Goal: Task Accomplishment & Management: Complete application form

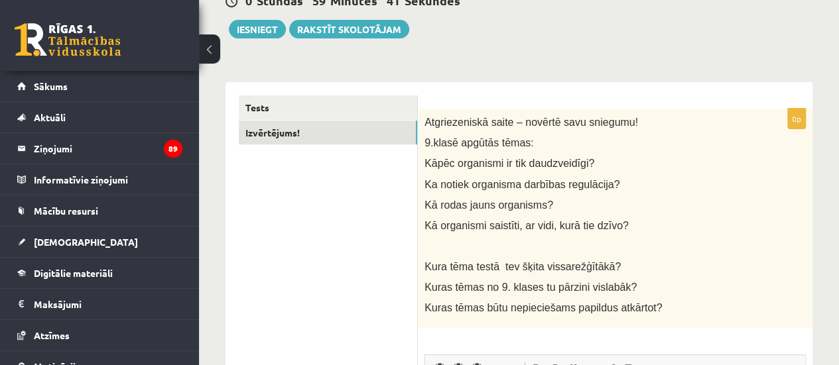
scroll to position [139, 0]
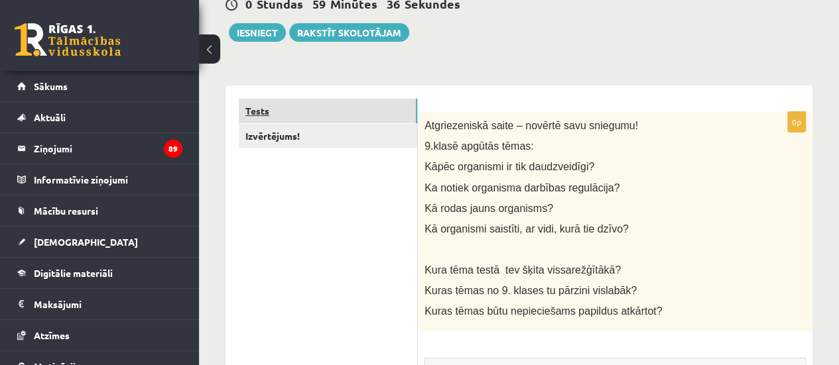
click at [370, 111] on link "Tests" at bounding box center [328, 111] width 178 height 25
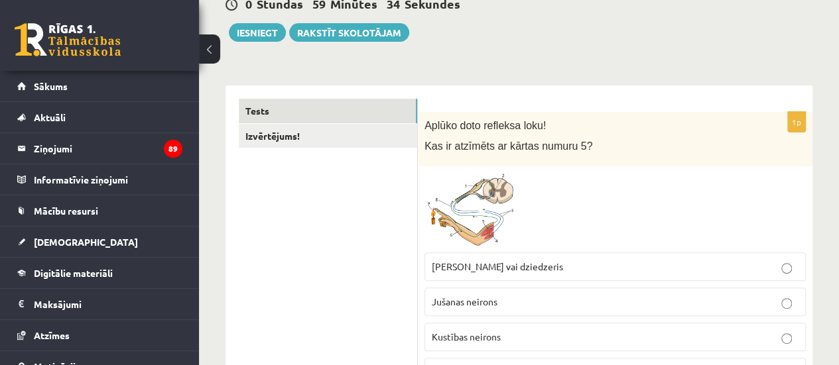
click at [485, 196] on img at bounding box center [473, 209] width 99 height 73
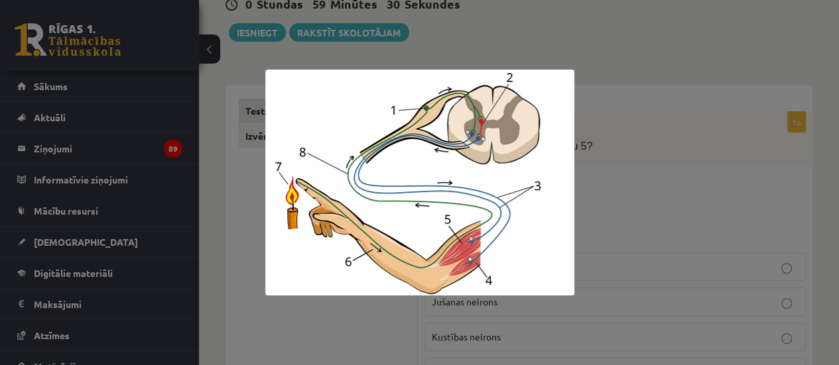
click at [670, 200] on div at bounding box center [419, 182] width 839 height 365
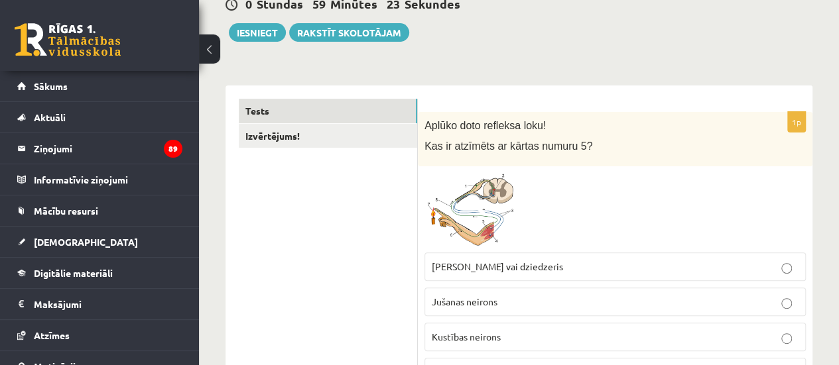
click at [460, 200] on img at bounding box center [473, 209] width 99 height 73
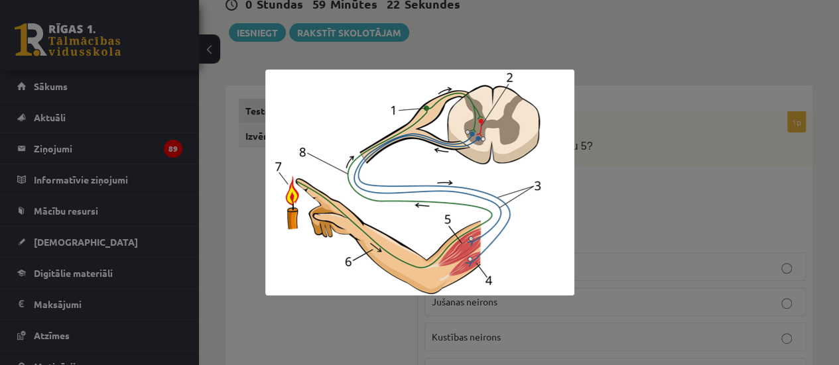
click at [672, 198] on div at bounding box center [419, 182] width 839 height 365
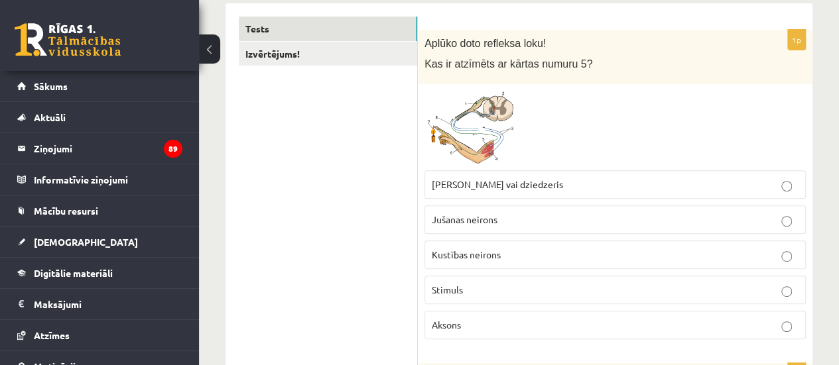
scroll to position [213, 0]
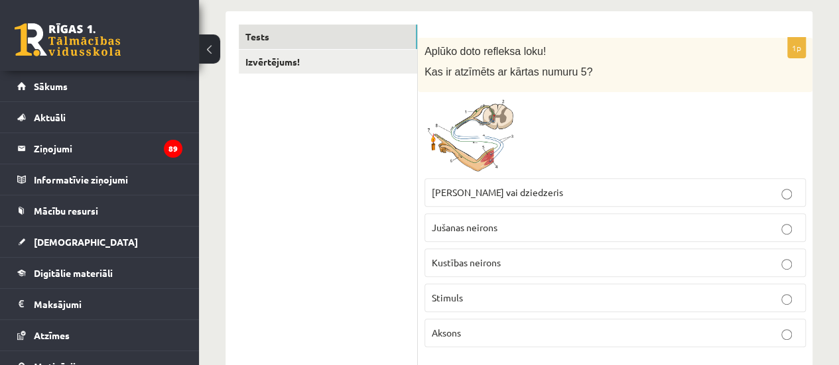
drag, startPoint x: 452, startPoint y: 128, endPoint x: 304, endPoint y: 226, distance: 177.4
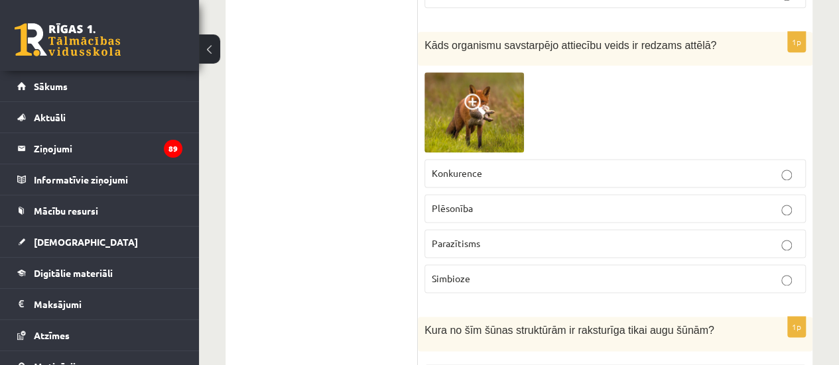
scroll to position [769, 0]
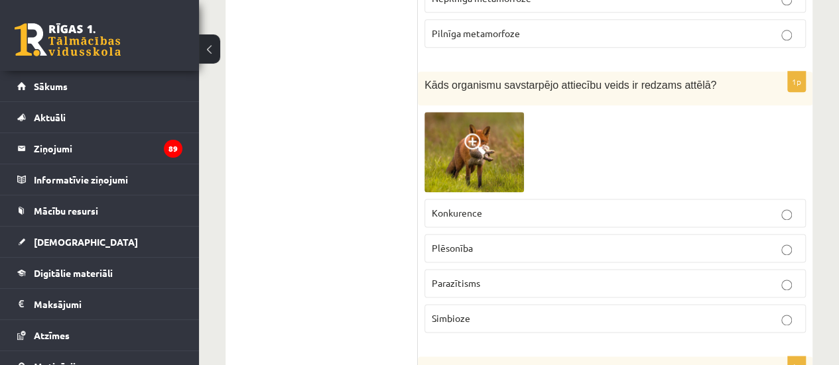
click at [509, 139] on img at bounding box center [473, 152] width 99 height 80
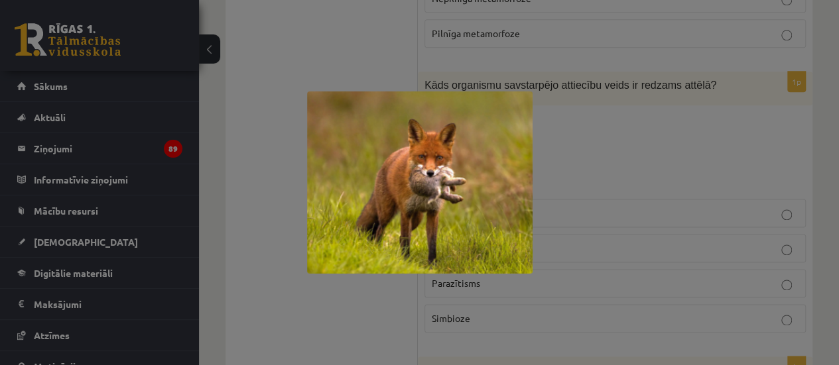
click at [574, 139] on div at bounding box center [419, 182] width 839 height 365
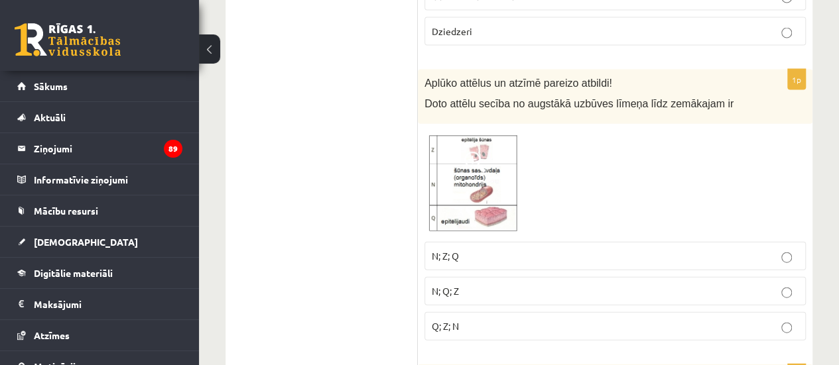
scroll to position [1459, 0]
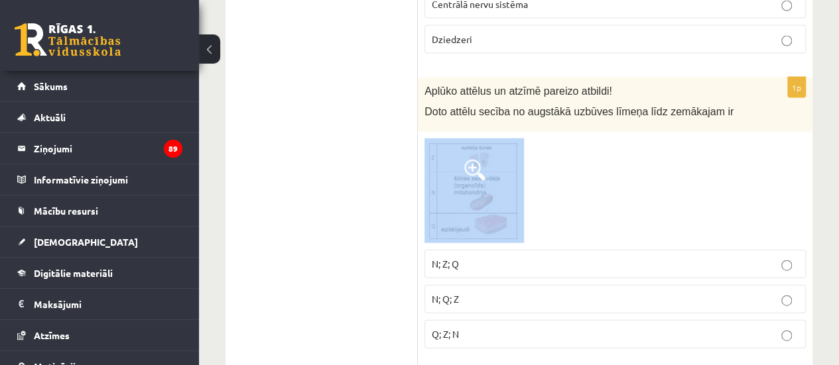
drag, startPoint x: 629, startPoint y: 127, endPoint x: 541, endPoint y: 131, distance: 87.6
click at [541, 131] on div "1p Aplūko attēlus un atzīmē pareizo atbildi! Doto attēlu secība no augstākā uzb…" at bounding box center [615, 219] width 394 height 282
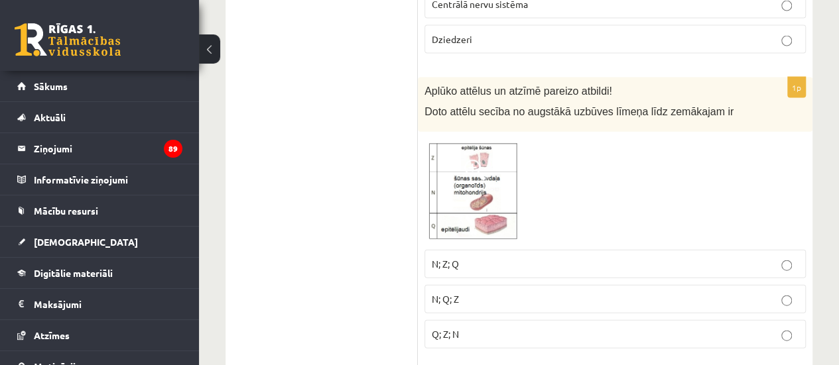
click at [603, 180] on div at bounding box center [614, 191] width 381 height 104
click at [495, 176] on img at bounding box center [473, 191] width 99 height 104
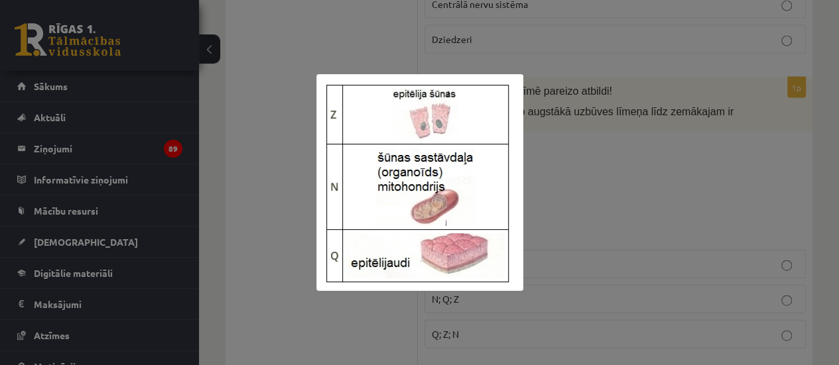
click at [585, 168] on div at bounding box center [419, 182] width 839 height 365
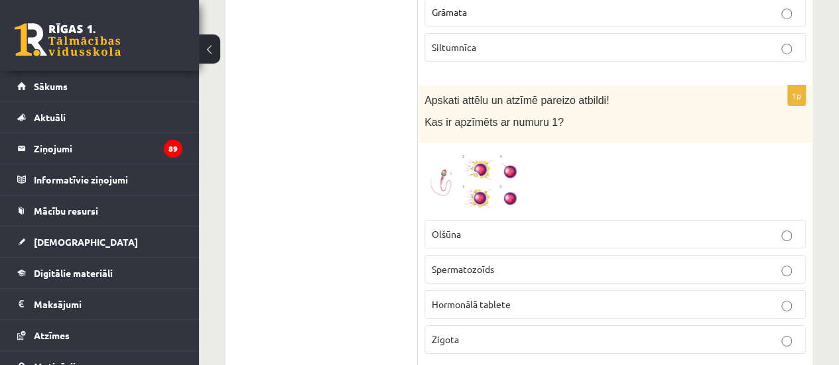
scroll to position [2352, 0]
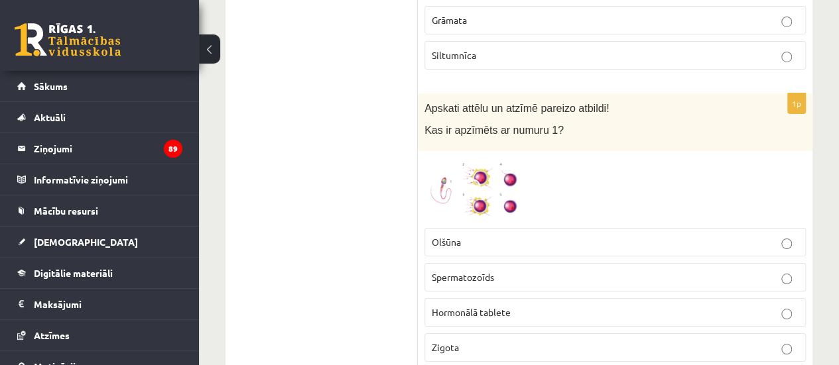
click at [499, 162] on img at bounding box center [473, 189] width 99 height 63
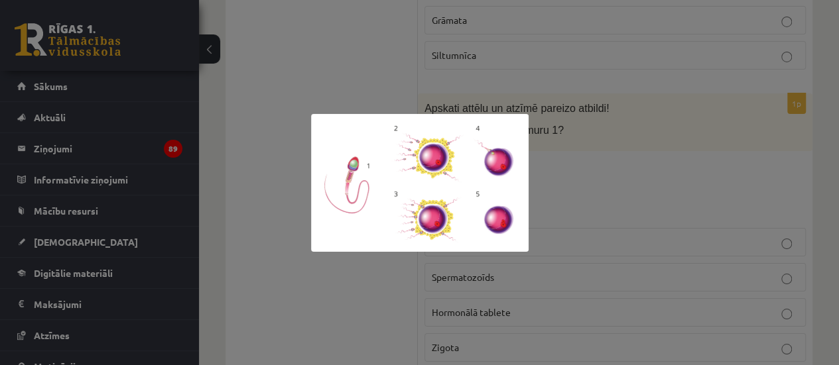
click at [636, 166] on div at bounding box center [419, 182] width 839 height 365
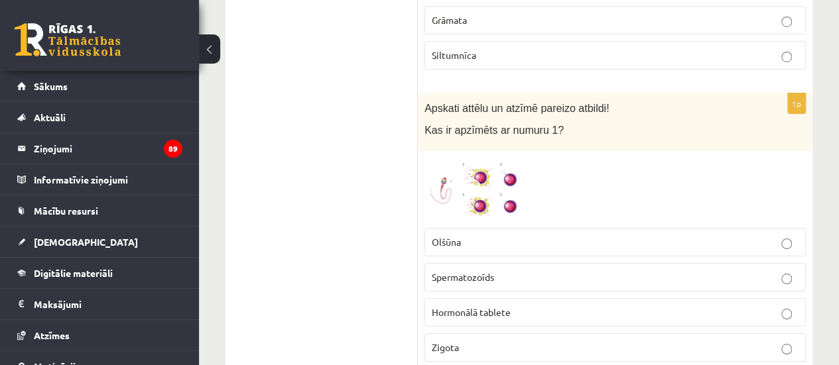
click at [443, 188] on img at bounding box center [473, 189] width 99 height 63
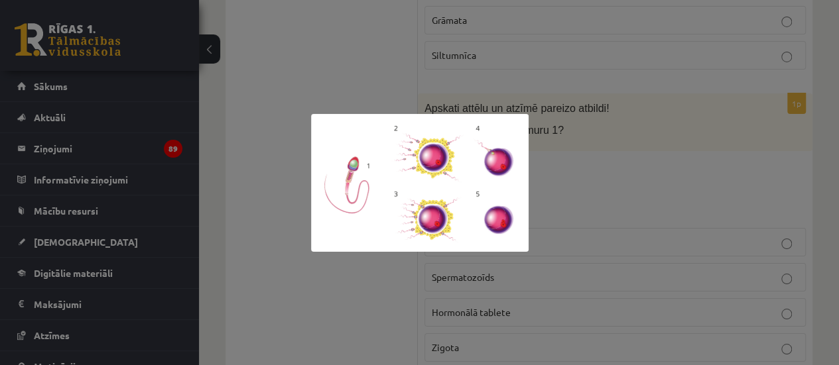
click at [365, 66] on div at bounding box center [419, 182] width 839 height 365
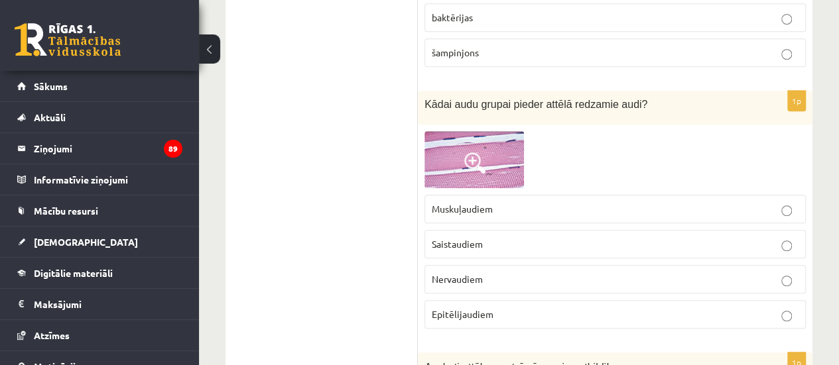
scroll to position [2860, 0]
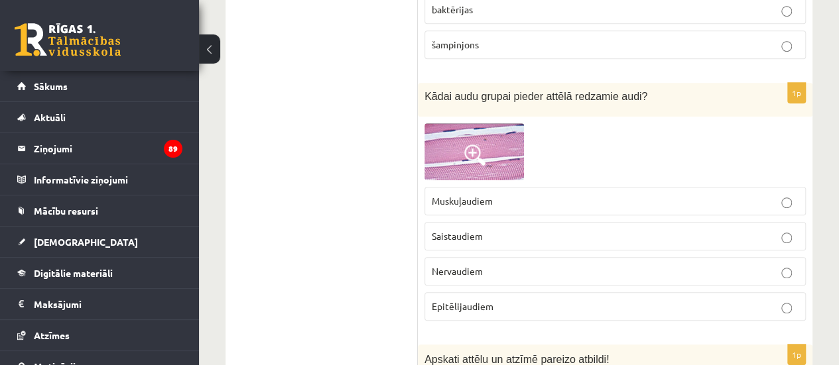
click at [469, 145] on span at bounding box center [474, 155] width 21 height 21
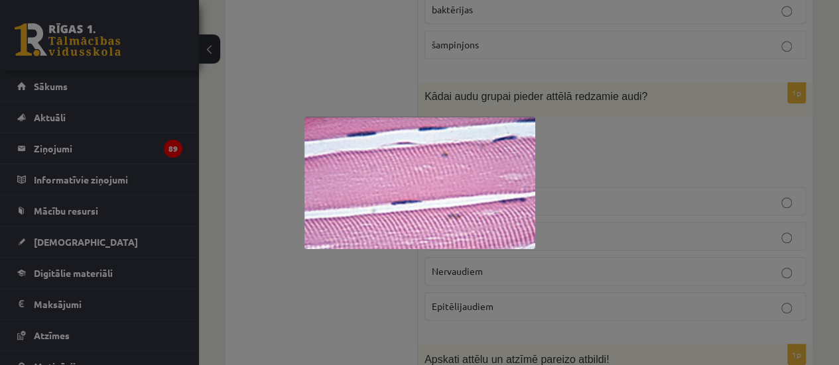
drag, startPoint x: 260, startPoint y: 58, endPoint x: 395, endPoint y: 56, distance: 135.3
click at [395, 56] on div at bounding box center [419, 182] width 839 height 365
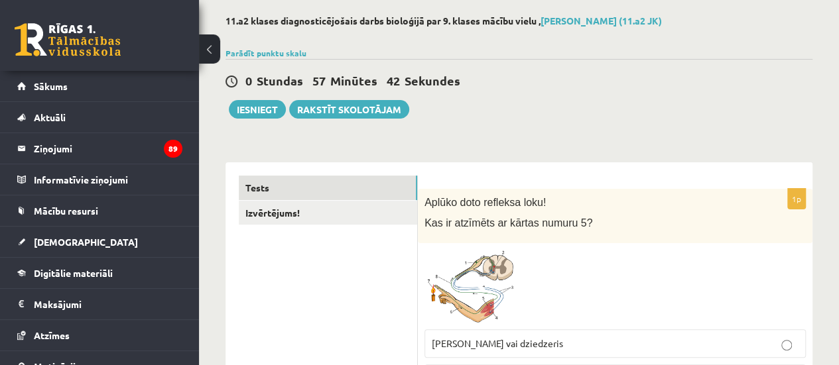
scroll to position [23, 0]
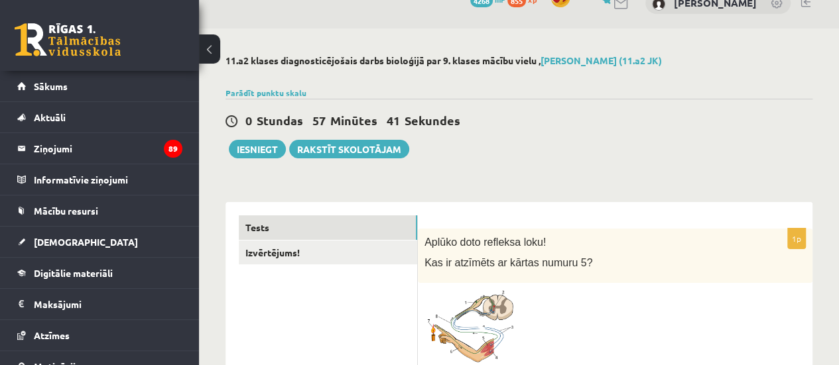
click at [495, 330] on img at bounding box center [473, 326] width 99 height 73
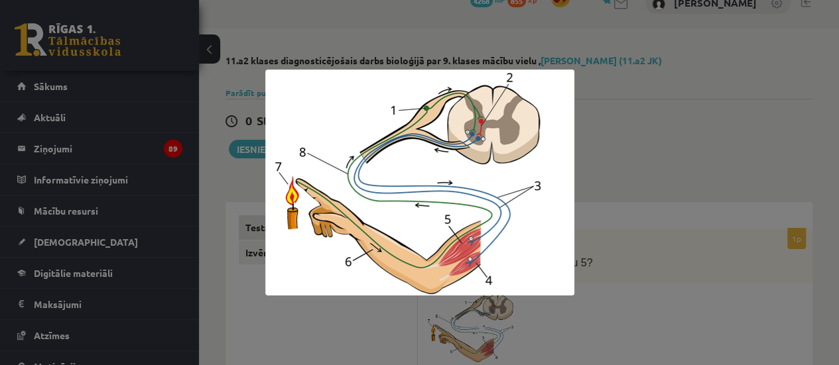
click at [684, 172] on div at bounding box center [419, 182] width 839 height 365
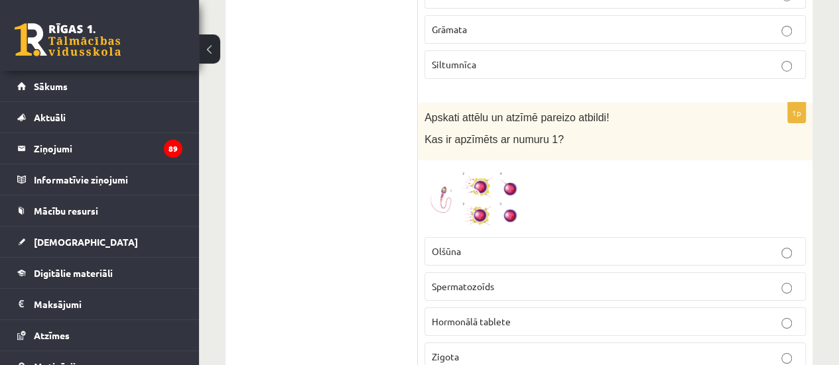
scroll to position [2327, 0]
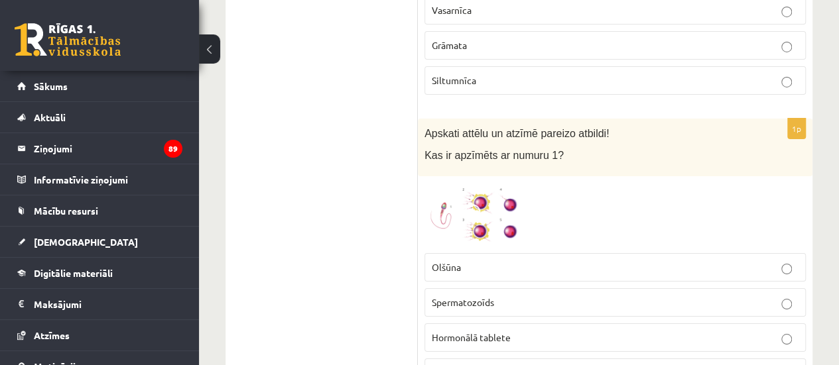
click at [446, 210] on img at bounding box center [473, 214] width 99 height 63
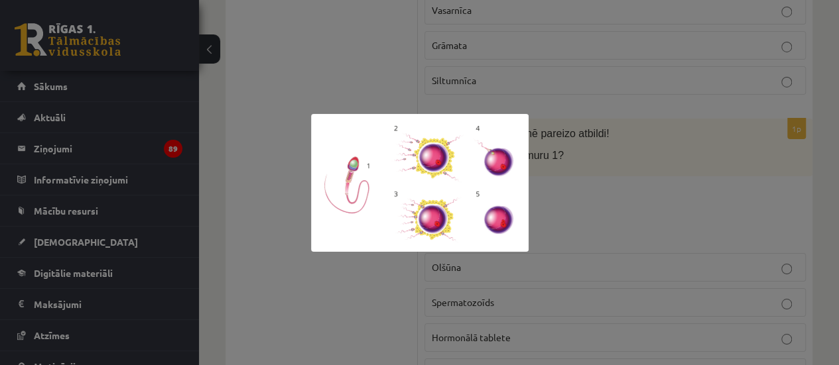
click at [347, 82] on div at bounding box center [419, 182] width 839 height 365
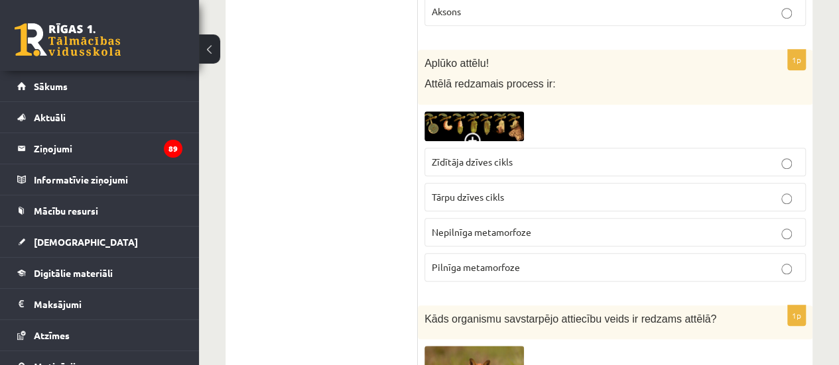
scroll to position [542, 0]
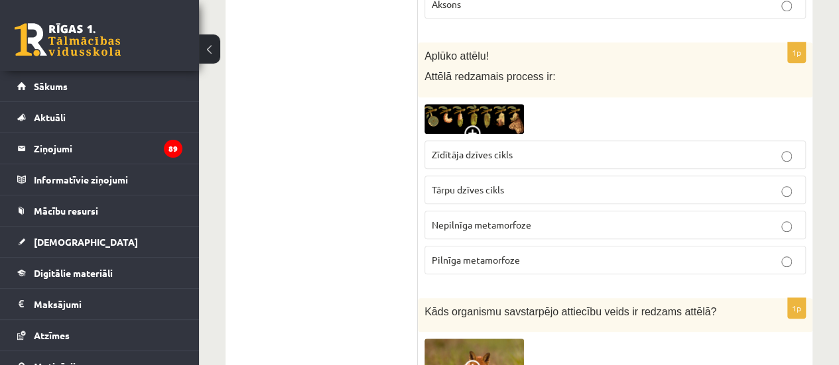
click at [485, 119] on img at bounding box center [473, 119] width 99 height 30
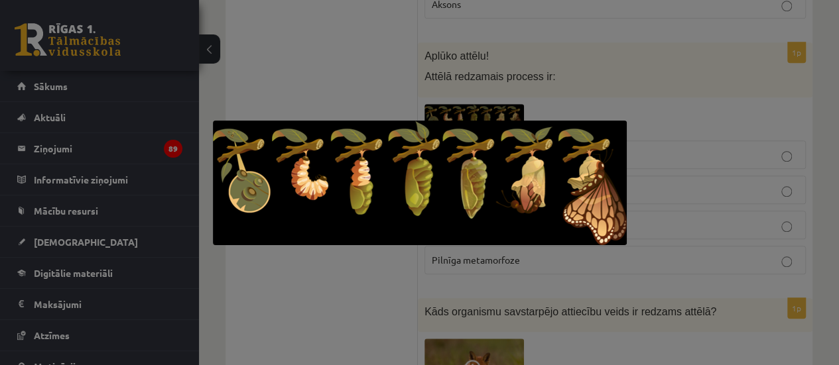
click at [345, 67] on div at bounding box center [419, 182] width 839 height 365
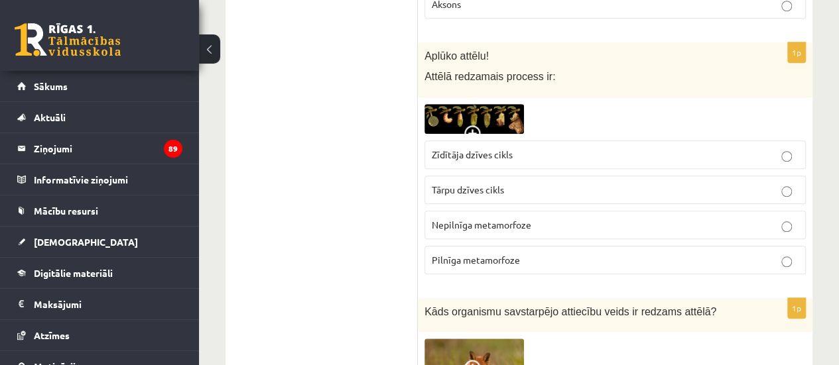
click at [455, 113] on img at bounding box center [473, 119] width 99 height 30
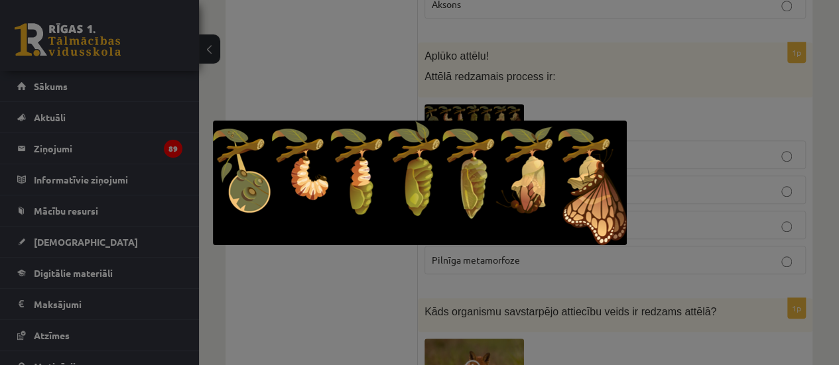
click at [363, 32] on div at bounding box center [419, 182] width 839 height 365
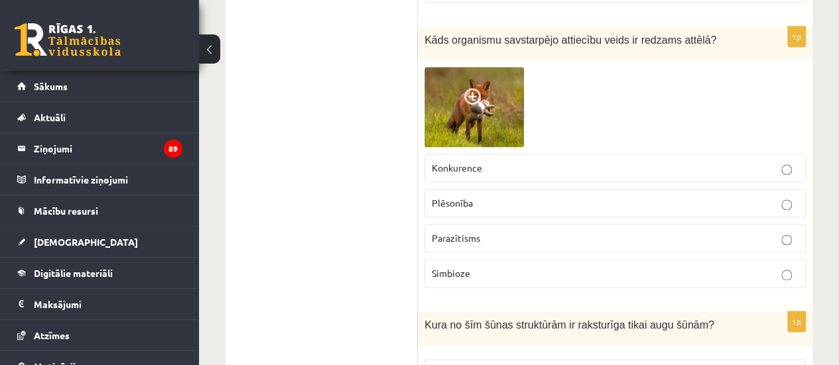
scroll to position [822, 0]
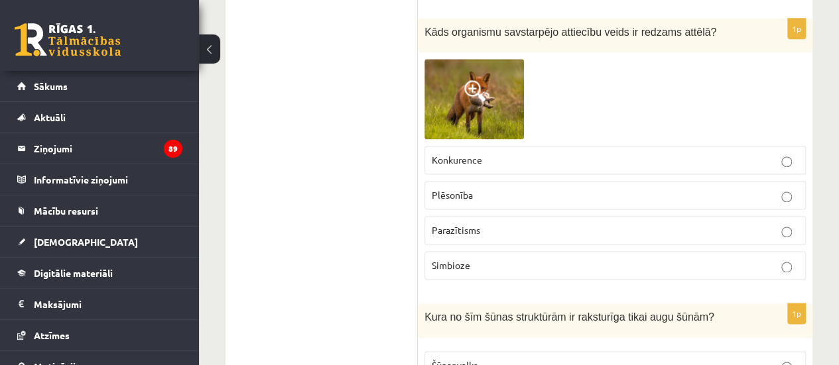
click at [508, 72] on img at bounding box center [473, 99] width 99 height 80
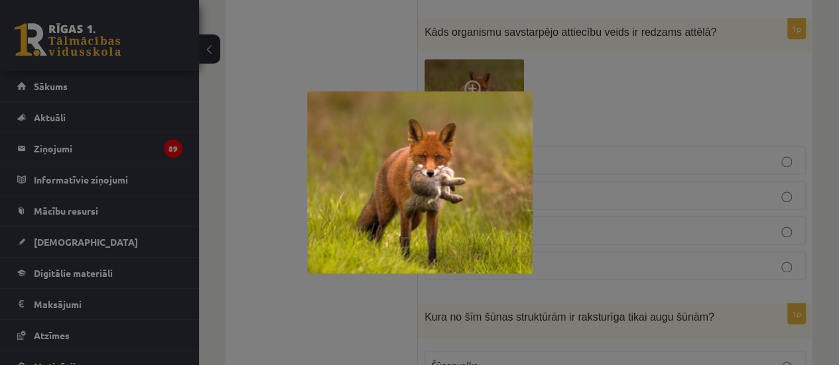
click at [334, 67] on div at bounding box center [419, 182] width 839 height 365
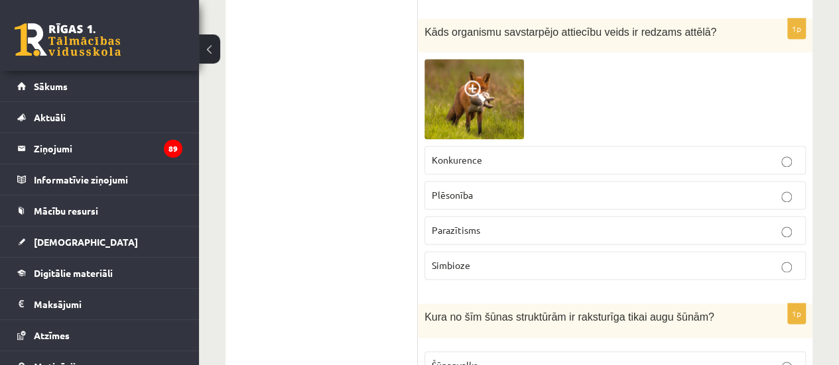
click at [475, 95] on span at bounding box center [474, 90] width 21 height 21
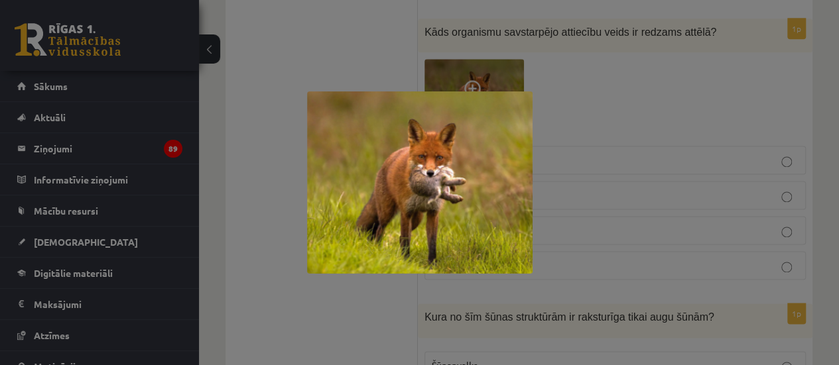
click at [386, 76] on div at bounding box center [419, 182] width 839 height 365
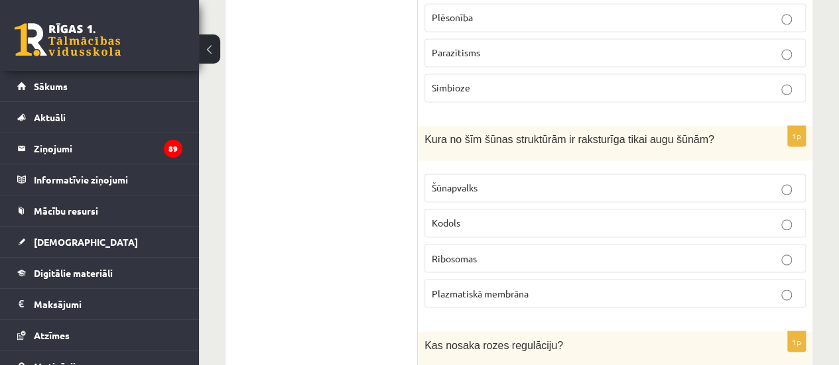
scroll to position [1008, 0]
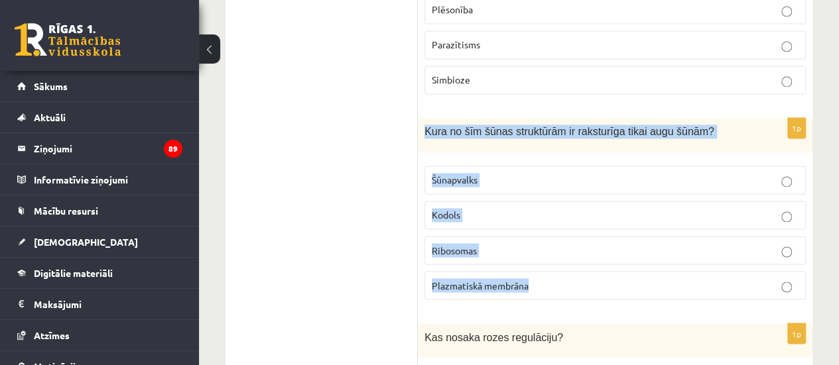
drag, startPoint x: 420, startPoint y: 127, endPoint x: 615, endPoint y: 288, distance: 252.4
click at [615, 288] on div "1p Kura no šīm šūnas struktūrām ir raksturīga tikai augu šūnām? Šūnapvalks Kodo…" at bounding box center [615, 214] width 394 height 192
copy div "Kura no šīm šūnas struktūrām ir raksturīga tikai augu šūnām? Šūnapvalks Kodols …"
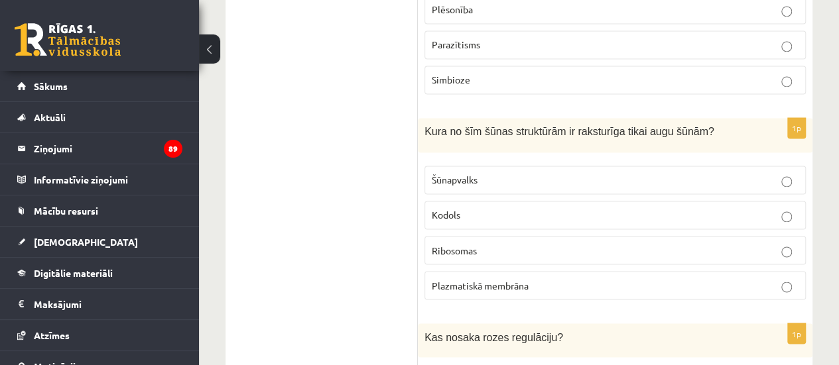
click at [481, 173] on p "Šūnapvalks" at bounding box center [615, 180] width 367 height 14
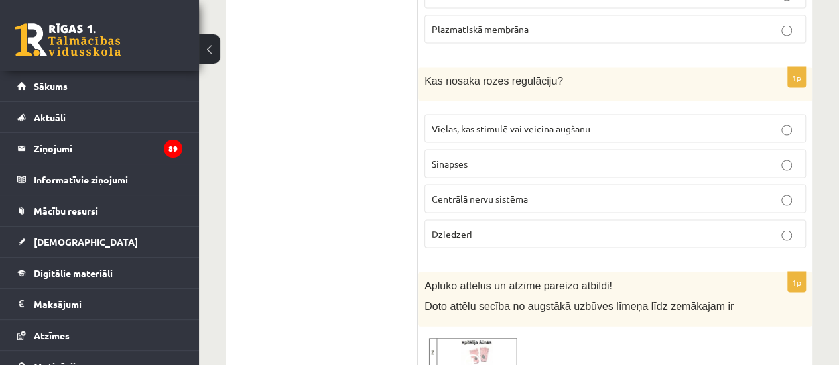
scroll to position [1280, 0]
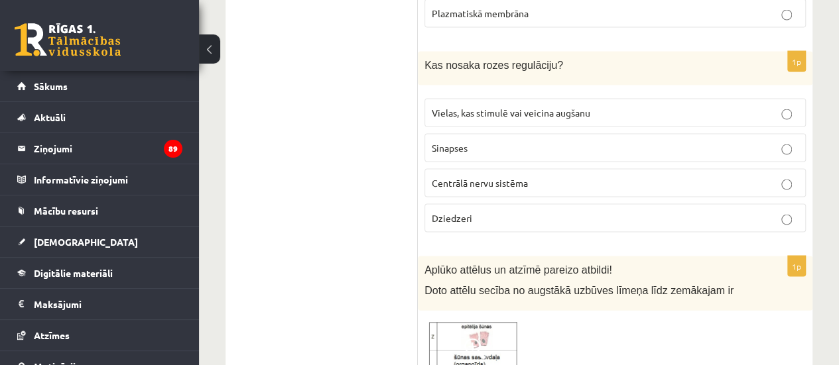
click at [423, 59] on div "Kas nosaka rozes regulāciju?" at bounding box center [615, 69] width 394 height 34
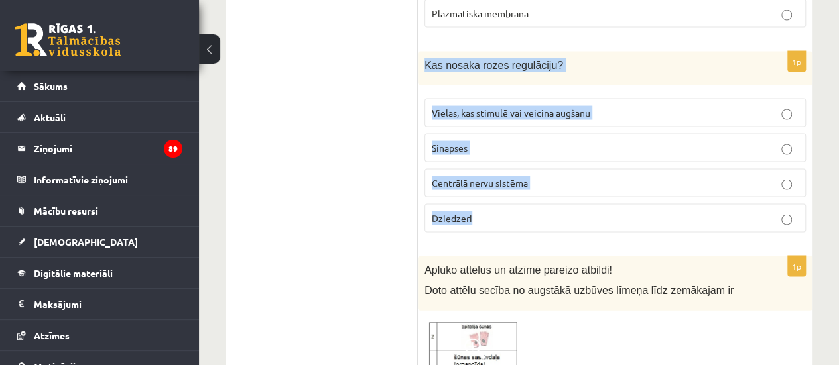
drag, startPoint x: 423, startPoint y: 59, endPoint x: 564, endPoint y: 229, distance: 220.4
click at [564, 229] on div "1p Kas nosaka rozes regulāciju? Vielas, kas stimulē vai veicina augšanu Sinapse…" at bounding box center [615, 148] width 394 height 192
copy div "Kas nosaka rozes regulāciju? Vielas, kas stimulē vai veicina augšanu Sinapses C…"
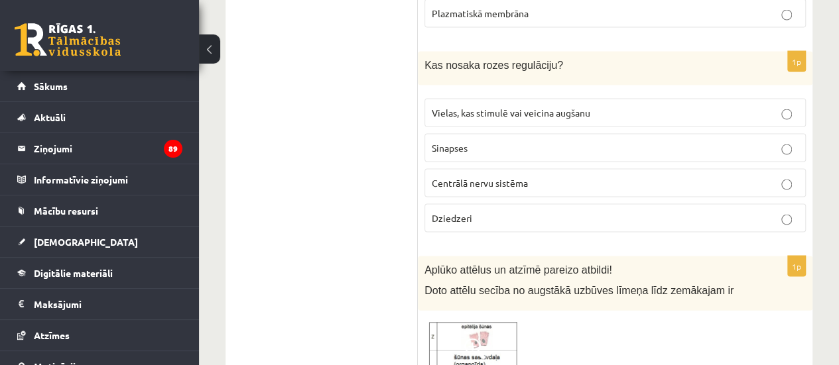
click at [484, 107] on span "Vielas, kas stimulē vai veicina augšanu" at bounding box center [511, 113] width 158 height 12
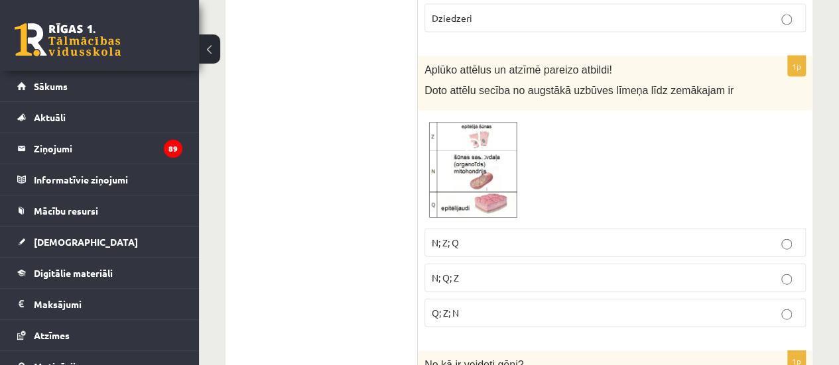
scroll to position [1488, 0]
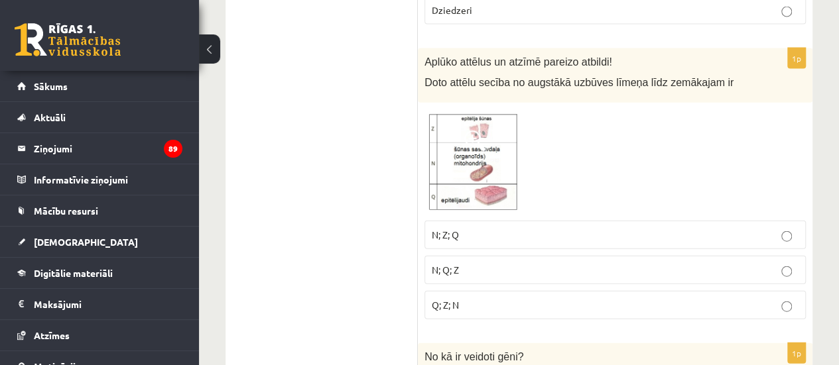
click at [481, 131] on span at bounding box center [474, 141] width 21 height 21
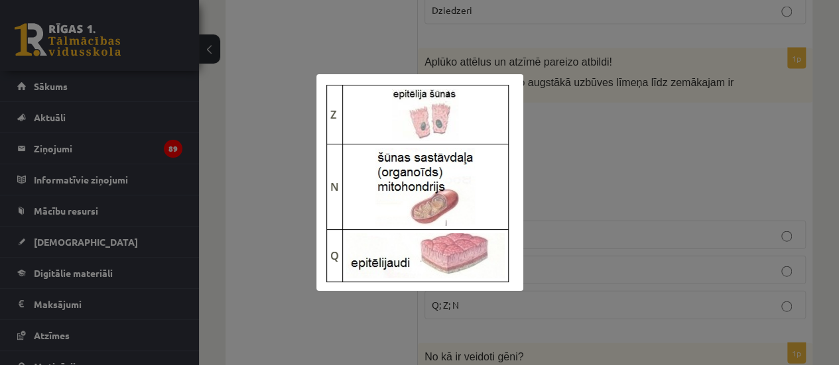
click at [595, 146] on div at bounding box center [419, 182] width 839 height 365
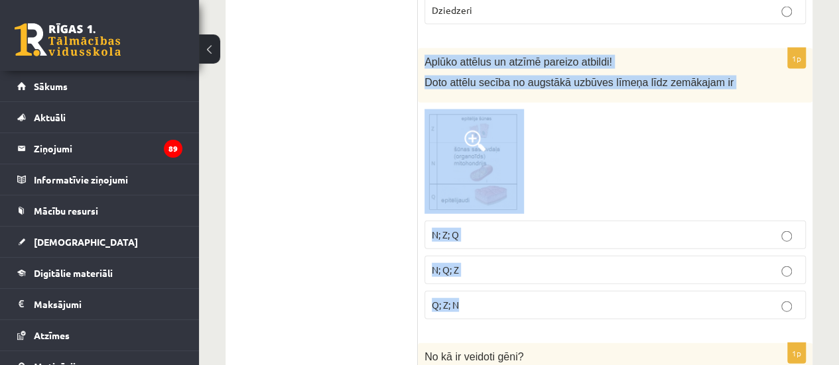
drag, startPoint x: 422, startPoint y: 48, endPoint x: 535, endPoint y: 306, distance: 281.1
click at [535, 306] on div "1p Aplūko attēlus un atzīmē pareizo atbildi! Doto attēlu secība no augstākā uzb…" at bounding box center [615, 189] width 394 height 282
copy div "Aplūko attēlus un atzīmē pareizo atbildi! Doto attēlu secība no augstākā uzbūve…"
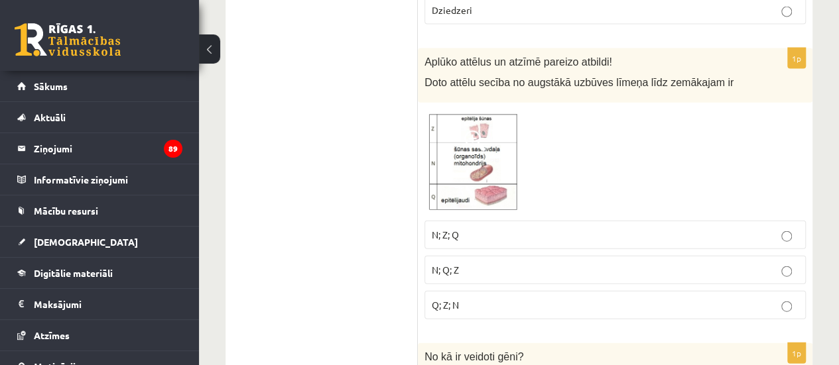
click at [444, 301] on label "Q; Z; N" at bounding box center [614, 305] width 381 height 29
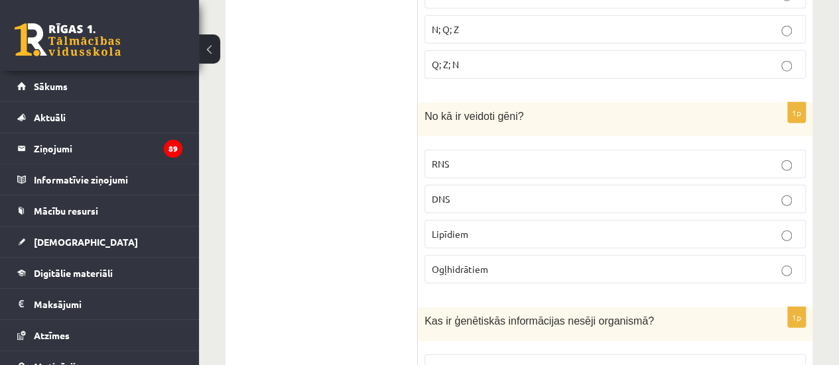
scroll to position [1783, 0]
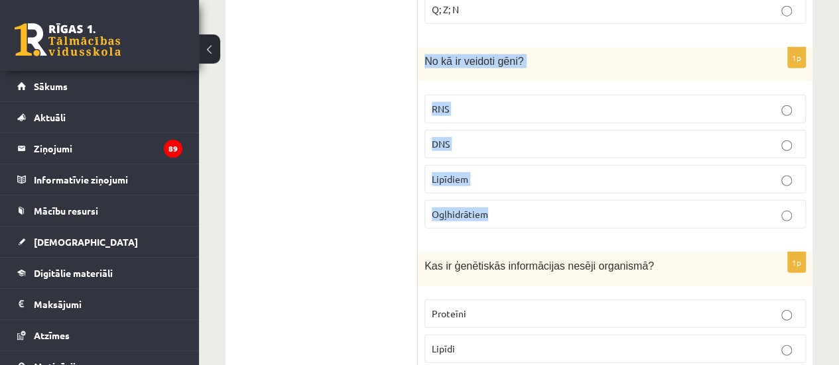
drag, startPoint x: 422, startPoint y: 47, endPoint x: 499, endPoint y: 208, distance: 178.2
click at [499, 208] on div "1p No kā ir veidoti gēni? RNS DNS Lipīdiem Ogļhidrātiem" at bounding box center [615, 144] width 394 height 192
copy div "No kā ir veidoti gēni? RNS DNS Lipīdiem Ogļhidrātiem"
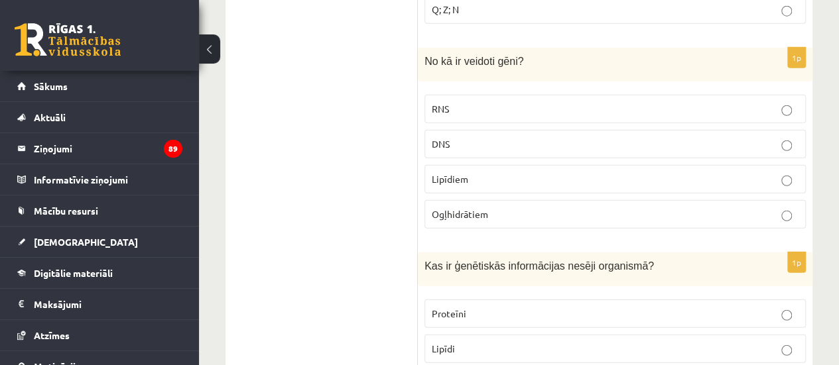
click at [451, 137] on p "DNS" at bounding box center [615, 144] width 367 height 14
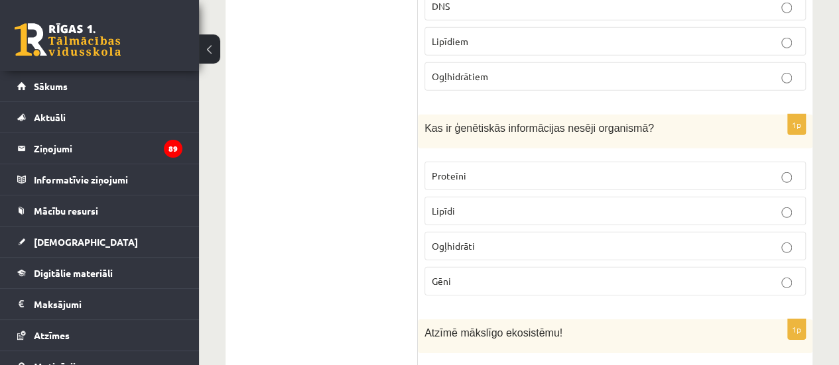
scroll to position [1937, 0]
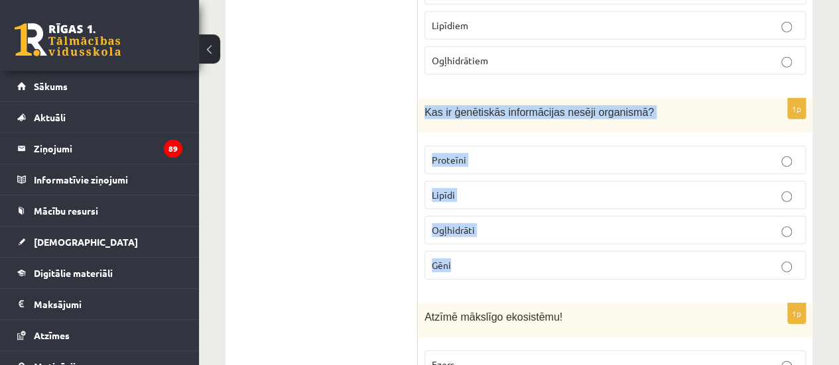
drag, startPoint x: 423, startPoint y: 99, endPoint x: 499, endPoint y: 245, distance: 164.9
click at [499, 245] on div "1p Kas ir ģenētiskās informācijas nesēji organismā? Proteīni Lipīdi Ogļhidrāti …" at bounding box center [615, 195] width 394 height 192
copy div "Kas ir ģenētiskās informācijas nesēji organismā? Proteīni Lipīdi Ogļhidrāti Gēni"
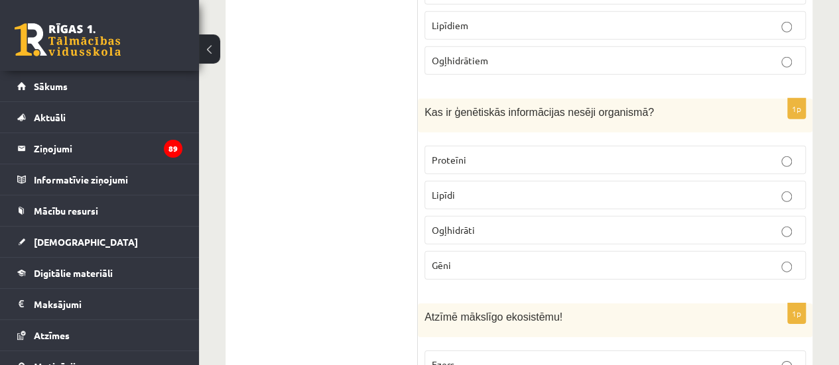
click at [448, 259] on span "Gēni" at bounding box center [441, 265] width 19 height 12
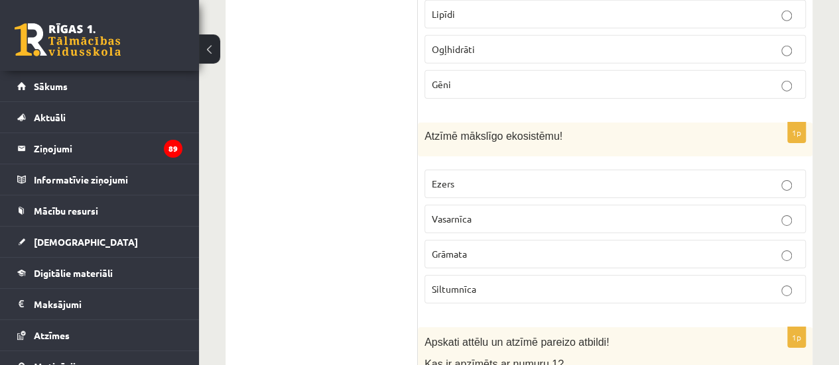
scroll to position [2126, 0]
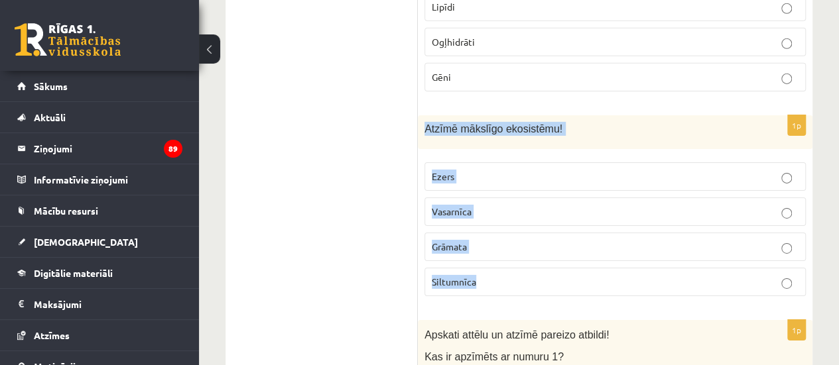
drag, startPoint x: 424, startPoint y: 111, endPoint x: 564, endPoint y: 261, distance: 205.0
click at [564, 261] on div "1p Atzīmē mākslīgo ekosistēmu! Ezers Vasarnīca Grāmata Siltumnīca" at bounding box center [615, 211] width 394 height 192
copy div "Atzīmē mākslīgo ekosistēmu! Ezers Vasarnīca Grāmata Siltumnīca"
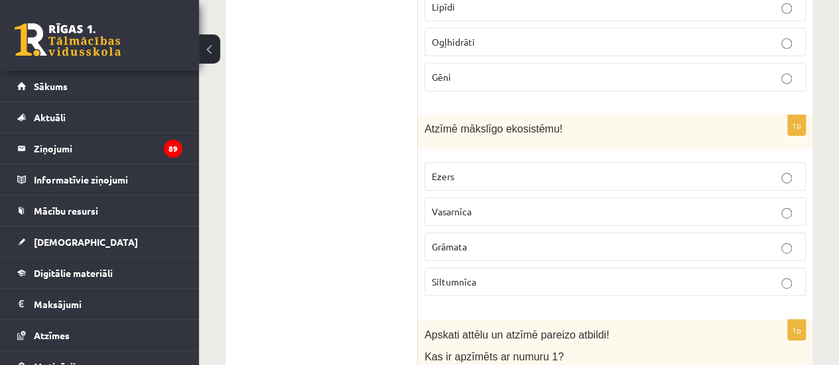
click at [458, 268] on label "Siltumnīca" at bounding box center [614, 282] width 381 height 29
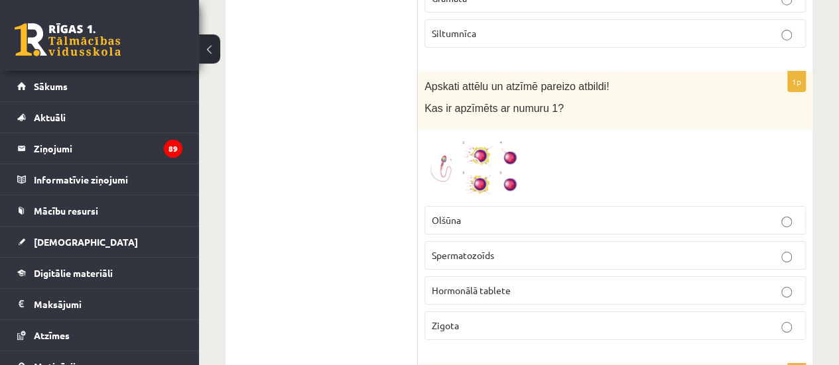
scroll to position [2382, 0]
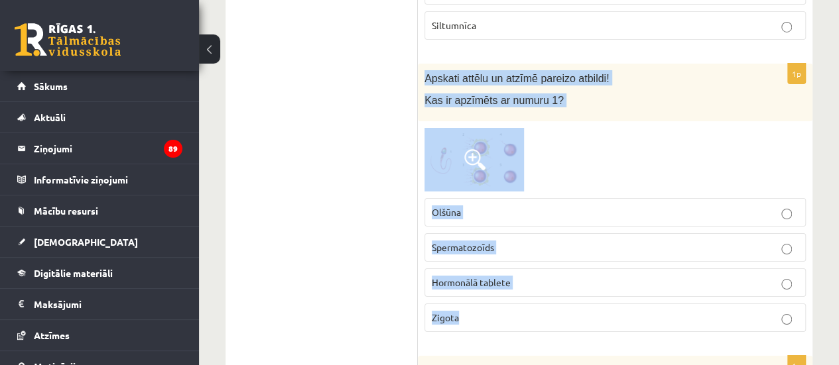
drag, startPoint x: 424, startPoint y: 60, endPoint x: 528, endPoint y: 296, distance: 258.0
click at [528, 296] on div "1p Apskati attēlu un atzīmē pareizo atbildi! Kas ir apzīmēts ar numuru 1? Olšūn…" at bounding box center [615, 203] width 394 height 278
copy div "Apskati attēlu un atzīmē pareizo atbildi! Kas ir apzīmēts ar numuru 1? Olšūna S…"
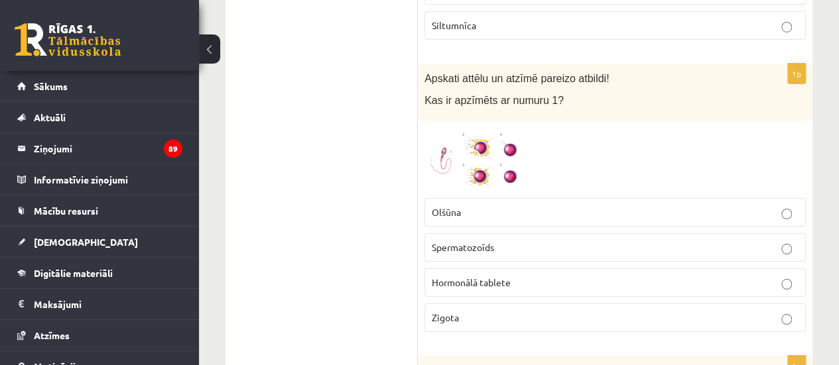
click at [432, 135] on img at bounding box center [473, 159] width 99 height 63
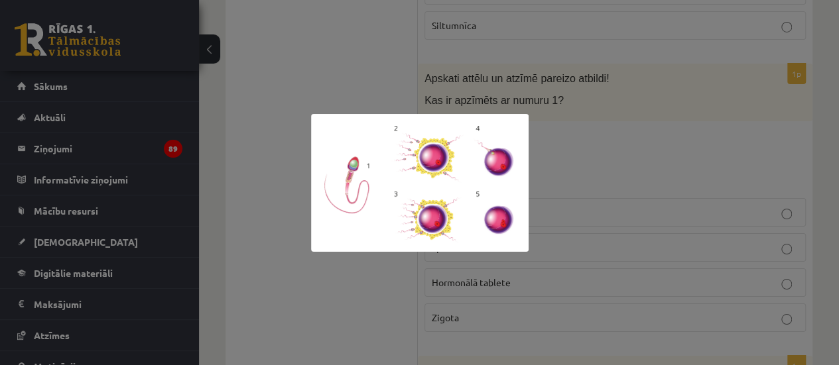
click at [312, 45] on div at bounding box center [419, 182] width 839 height 365
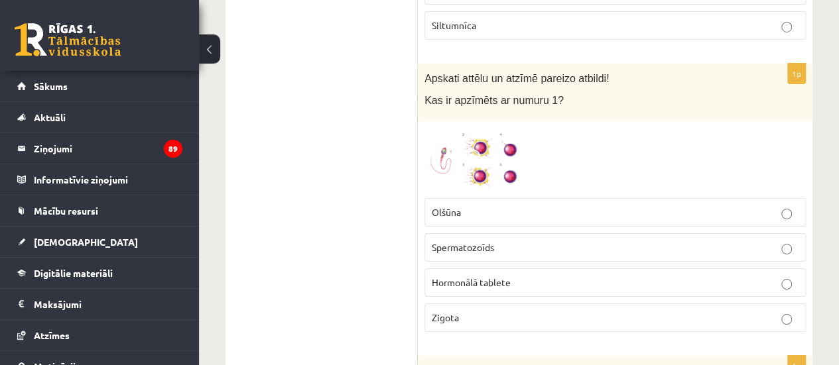
click at [532, 241] on p "Spermatozoīds" at bounding box center [615, 248] width 367 height 14
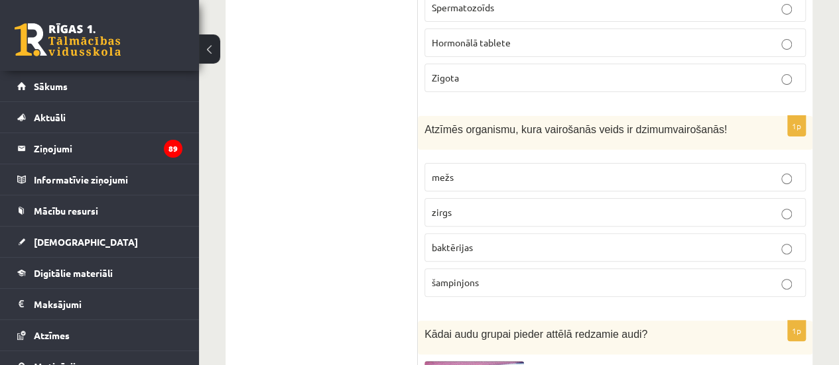
scroll to position [2638, 0]
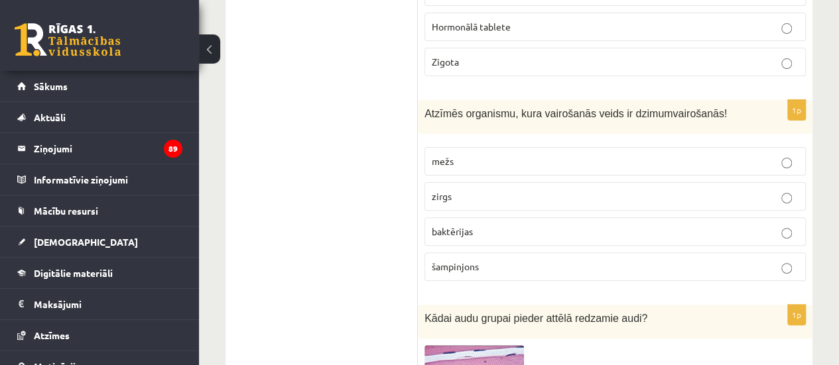
drag, startPoint x: 278, startPoint y: 89, endPoint x: 385, endPoint y: 93, distance: 106.8
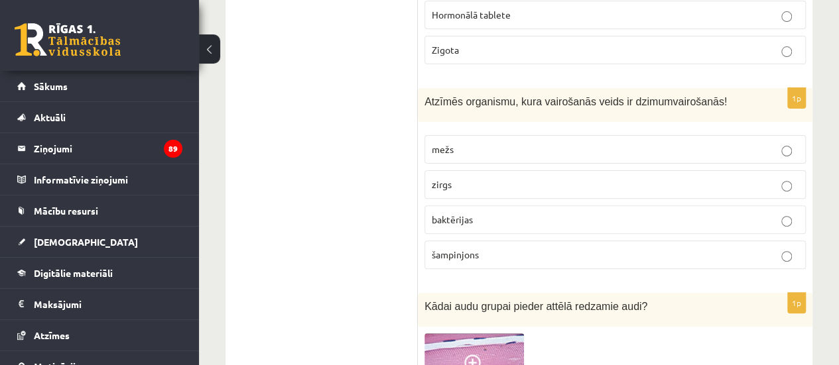
scroll to position [2673, 0]
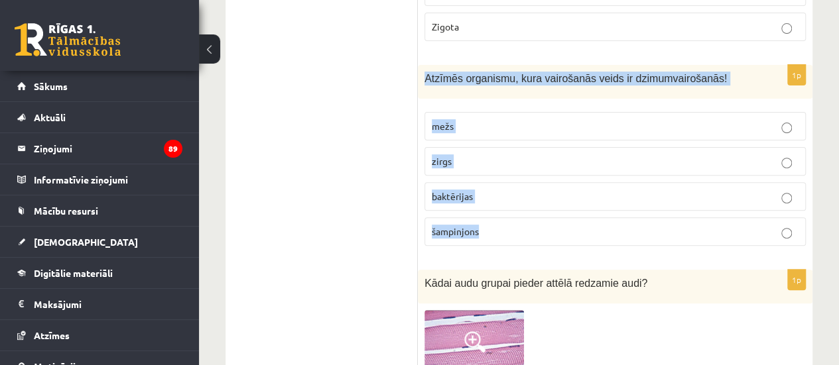
drag, startPoint x: 423, startPoint y: 60, endPoint x: 518, endPoint y: 211, distance: 178.8
click at [518, 211] on div "1p Atzīmēs organismu, kura vairošanās veids ir dzimumvairošanās! mežs zirgs bak…" at bounding box center [615, 161] width 394 height 192
copy div "Atzīmēs organismu, kura vairošanās veids ir dzimumvairošanās! mežs zirgs baktēr…"
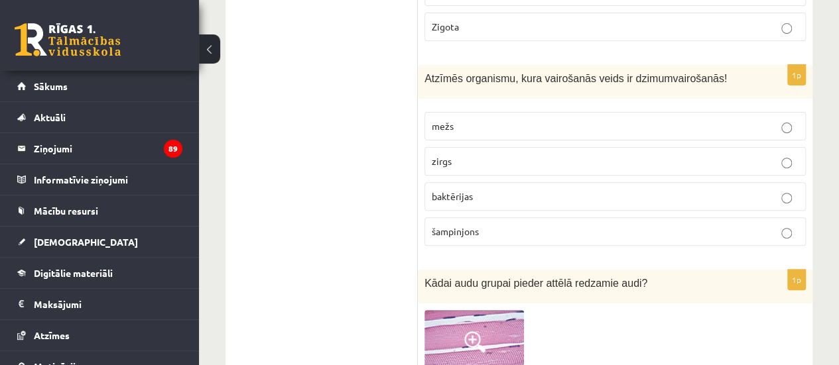
click at [475, 154] on p "zirgs" at bounding box center [615, 161] width 367 height 14
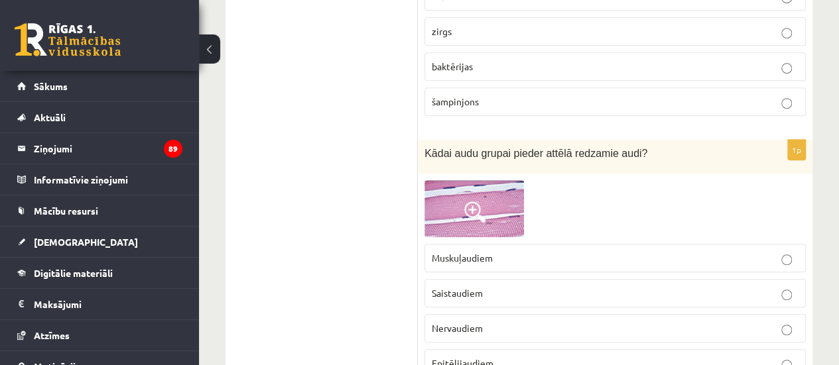
scroll to position [2827, 0]
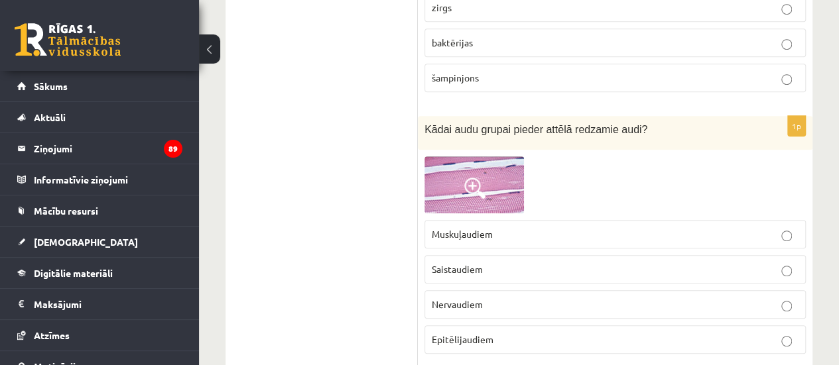
click at [514, 166] on img at bounding box center [473, 184] width 99 height 57
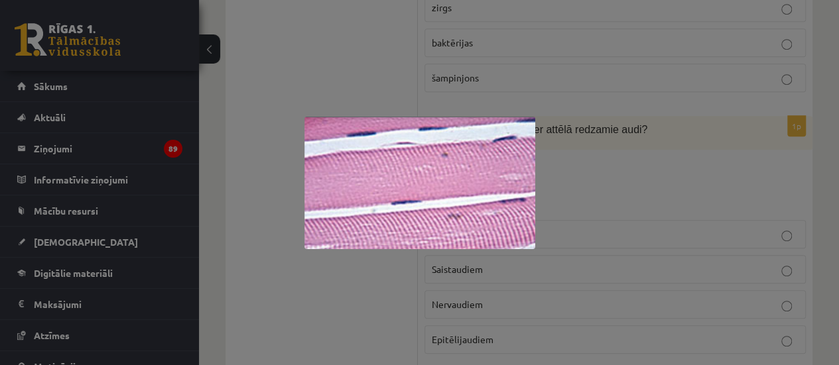
click at [629, 162] on div at bounding box center [419, 182] width 839 height 365
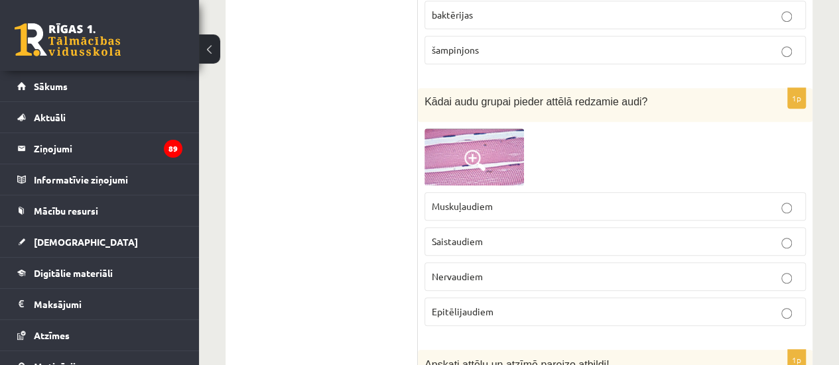
scroll to position [2863, 0]
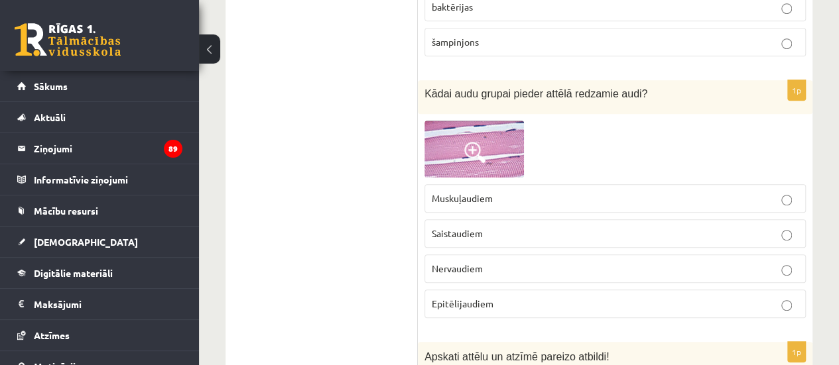
click at [491, 121] on img at bounding box center [473, 149] width 99 height 57
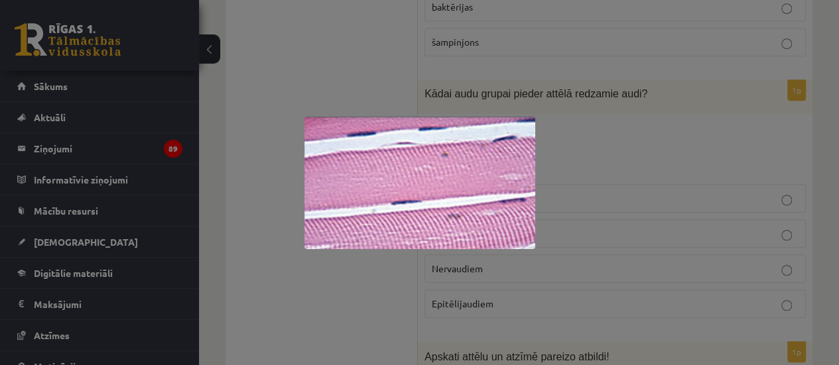
click at [333, 75] on div at bounding box center [419, 182] width 839 height 365
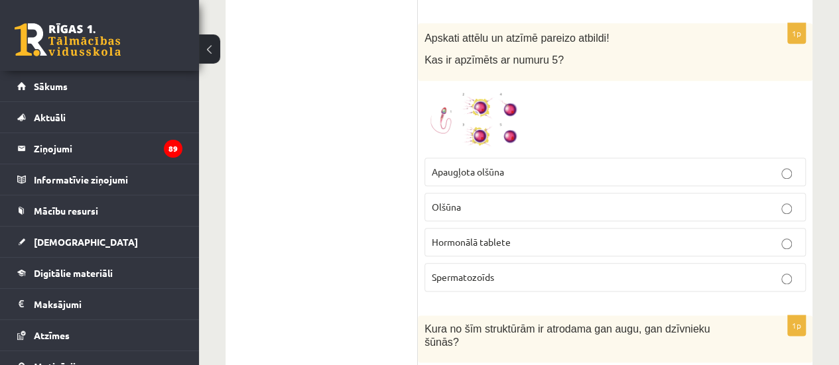
scroll to position [3174, 0]
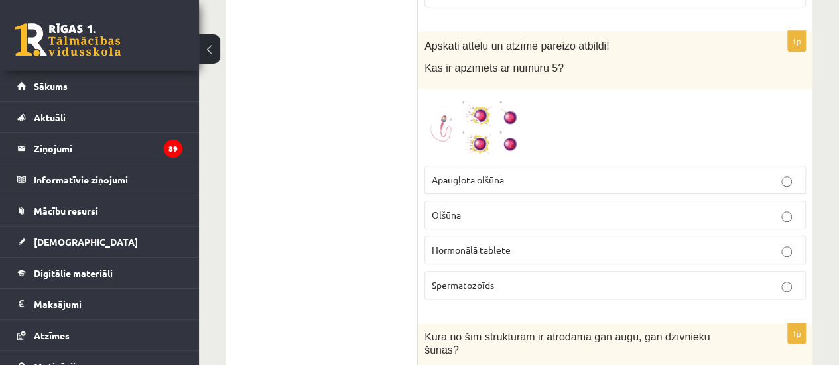
click at [507, 99] on img at bounding box center [473, 126] width 99 height 63
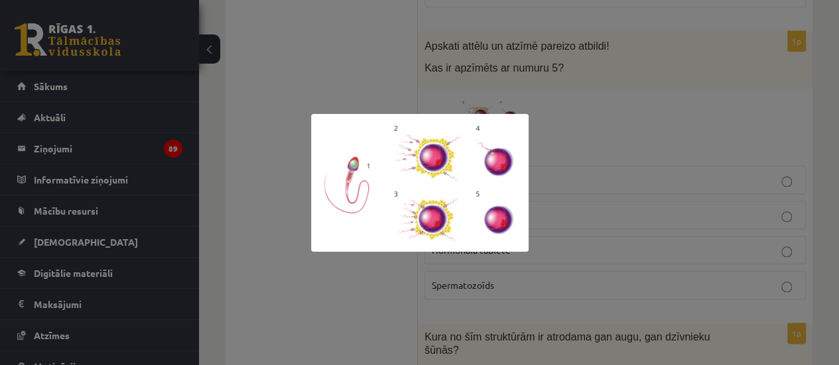
click at [376, 78] on div at bounding box center [419, 182] width 839 height 365
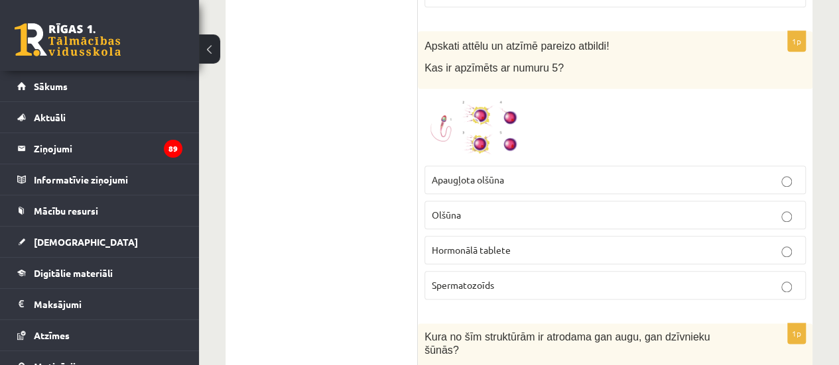
click at [496, 95] on img at bounding box center [473, 126] width 99 height 63
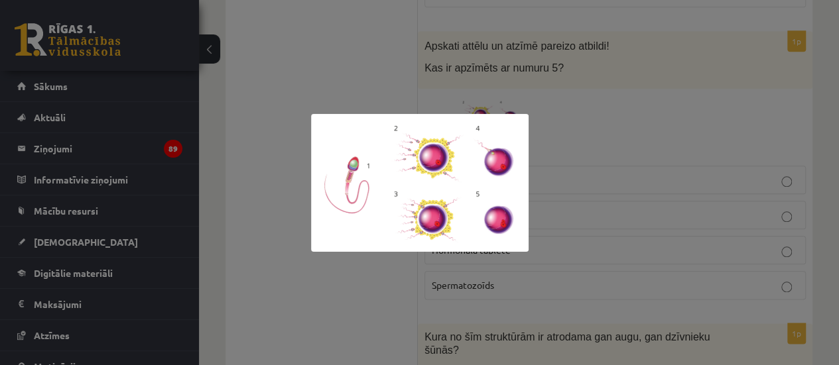
click at [365, 36] on div at bounding box center [419, 182] width 839 height 365
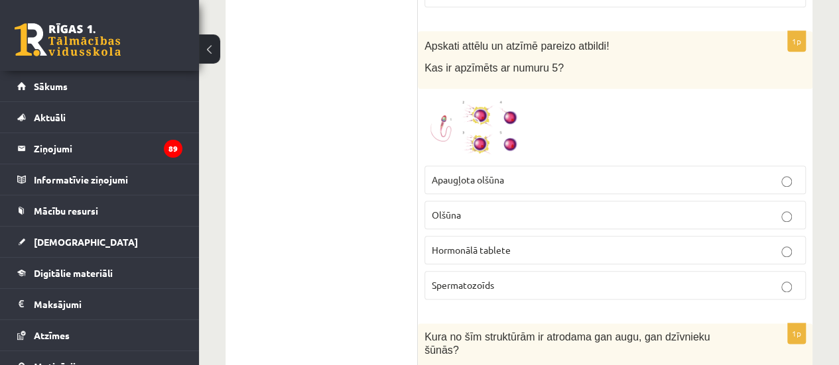
click at [489, 97] on img at bounding box center [473, 126] width 99 height 63
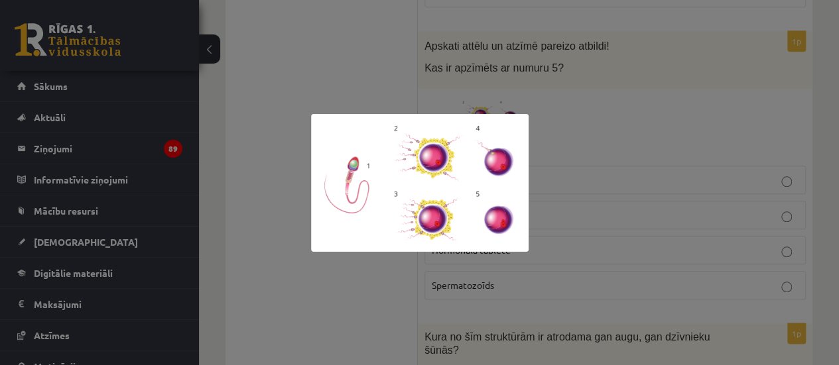
click at [383, 76] on div at bounding box center [419, 182] width 839 height 365
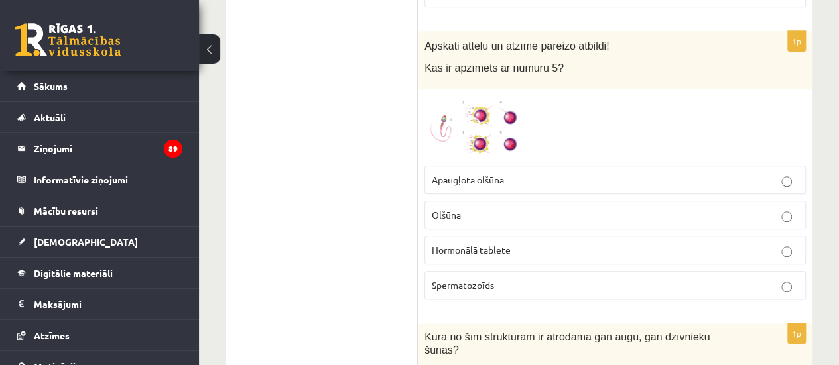
click at [488, 201] on label "Olšūna" at bounding box center [614, 215] width 381 height 29
click at [487, 119] on img at bounding box center [473, 126] width 99 height 63
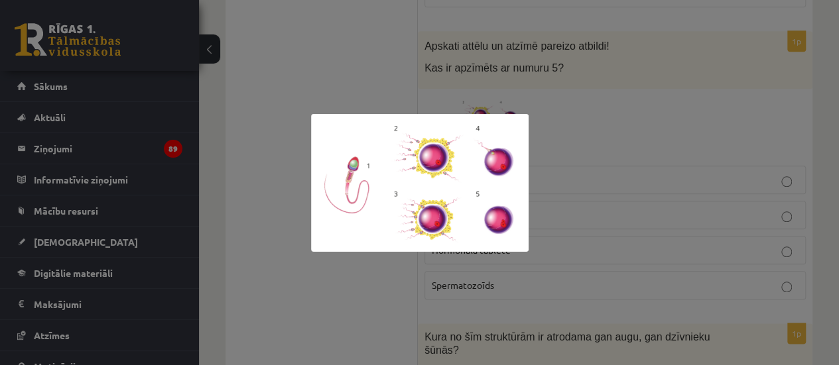
click at [298, 85] on div at bounding box center [419, 182] width 839 height 365
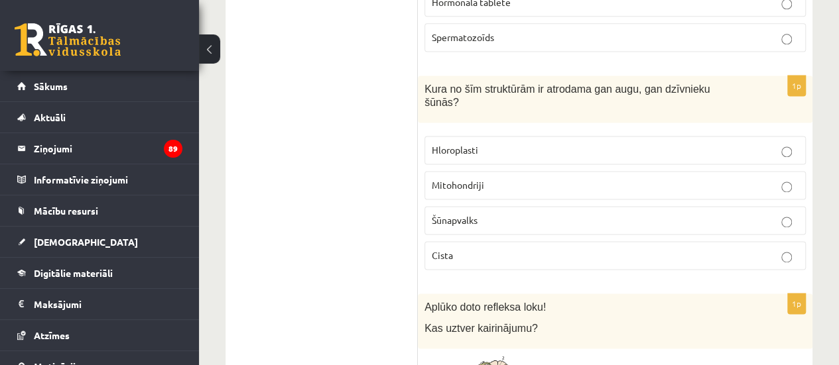
scroll to position [3438, 0]
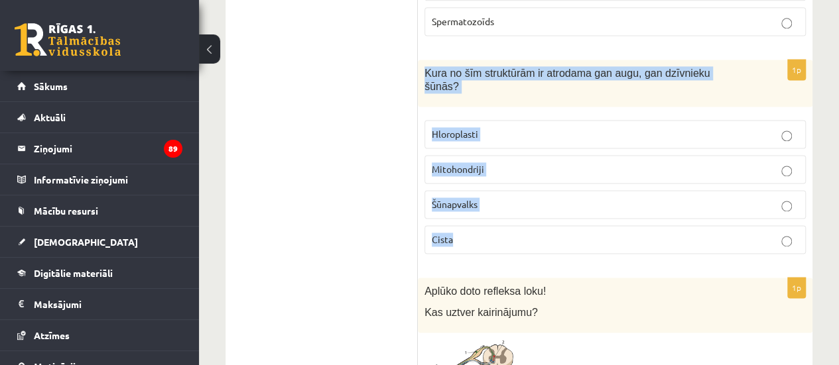
drag, startPoint x: 419, startPoint y: 39, endPoint x: 556, endPoint y: 194, distance: 206.2
click at [556, 194] on div "1p Kura no šīm struktūrām ir atrodama gan augu, gan dzīvnieku šūnās? Hloroplast…" at bounding box center [615, 163] width 394 height 206
copy div "Kura no šīm struktūrām ir atrodama gan augu, gan dzīvnieku šūnās? Hloroplasti M…"
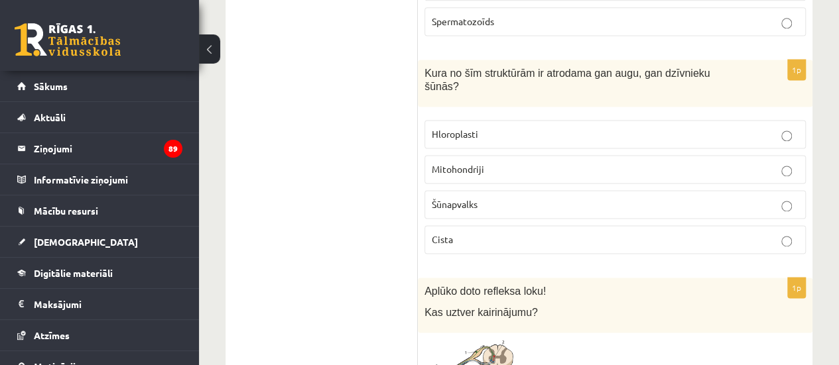
click at [530, 162] on p "Mitohondriji" at bounding box center [615, 169] width 367 height 14
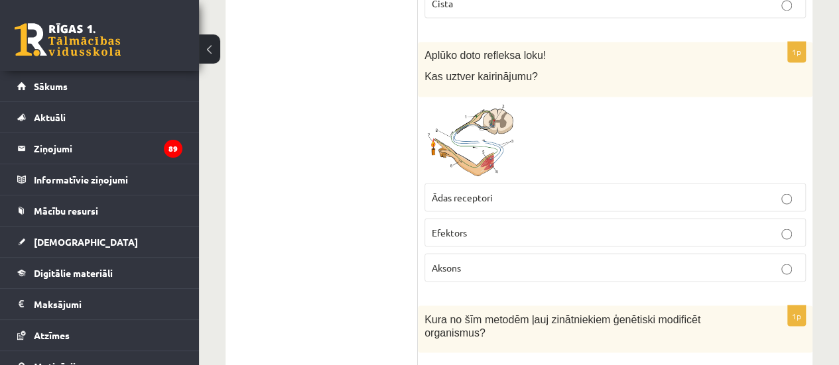
scroll to position [3682, 0]
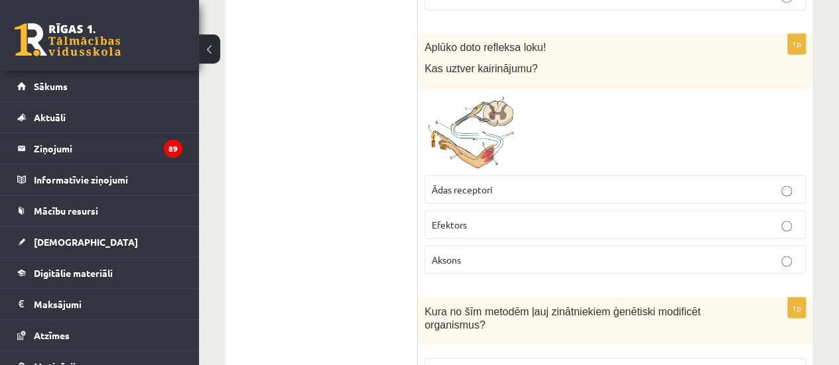
click at [503, 95] on img at bounding box center [473, 131] width 99 height 73
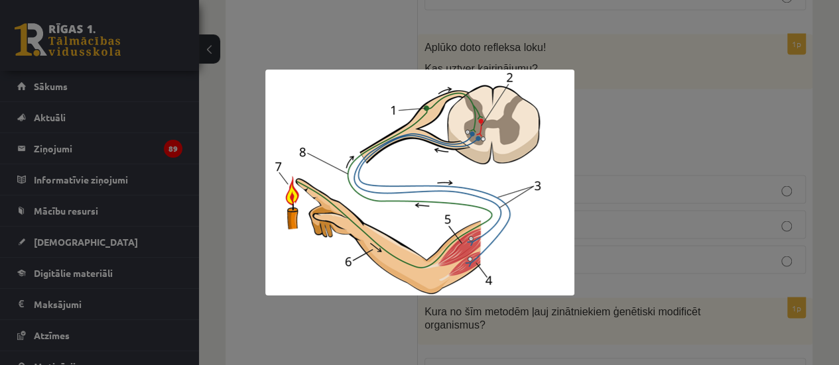
click at [338, 21] on div at bounding box center [419, 182] width 839 height 365
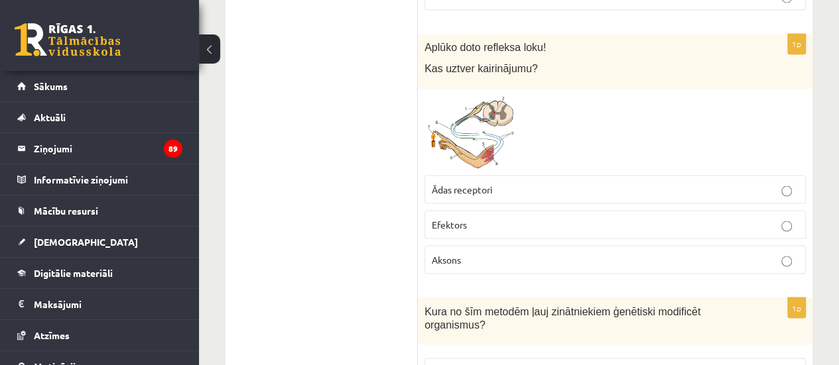
drag, startPoint x: 830, startPoint y: 217, endPoint x: 846, endPoint y: 227, distance: 18.4
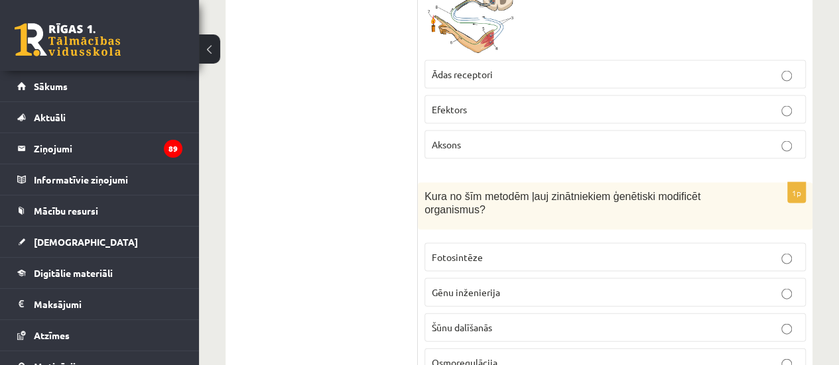
scroll to position [3820, 0]
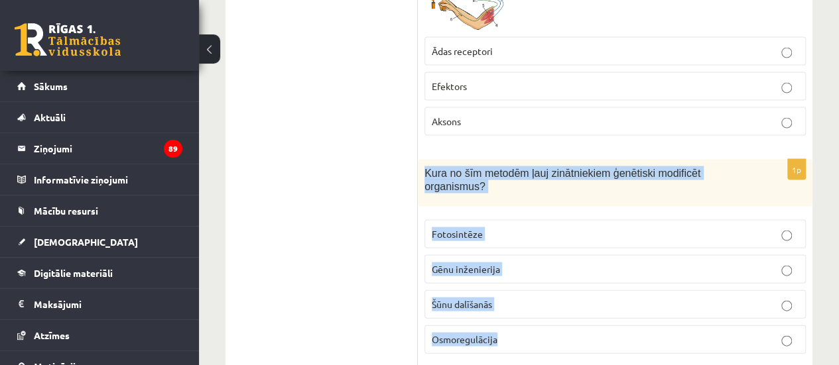
drag, startPoint x: 423, startPoint y: 129, endPoint x: 556, endPoint y: 288, distance: 207.1
click at [556, 288] on div "1p Kura no šīm metodēm ļauj zinātniekiem ģenētiski modificēt organismus? Fotosi…" at bounding box center [615, 263] width 394 height 206
copy div "Kura no šīm metodēm ļauj zinātniekiem ģenētiski modificēt organismus? Fotosintē…"
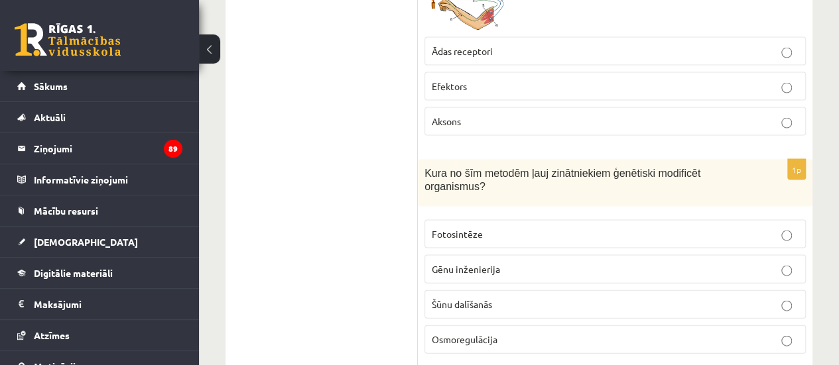
click at [439, 263] on span "Gēnu inženierija" at bounding box center [466, 269] width 68 height 12
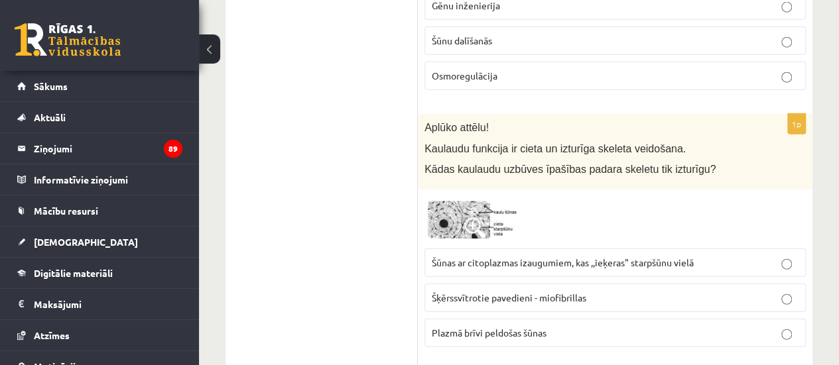
scroll to position [4068, 0]
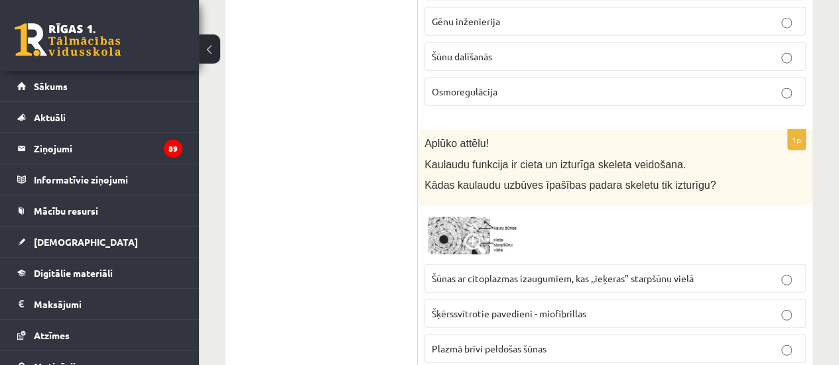
click at [468, 212] on img at bounding box center [473, 235] width 99 height 46
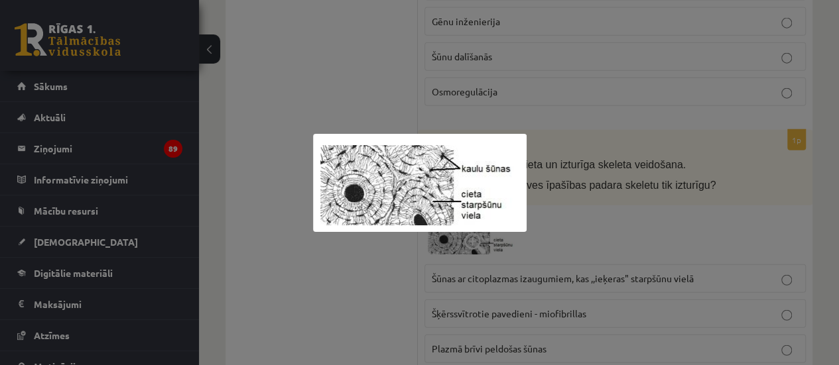
click at [273, 125] on div at bounding box center [419, 182] width 839 height 365
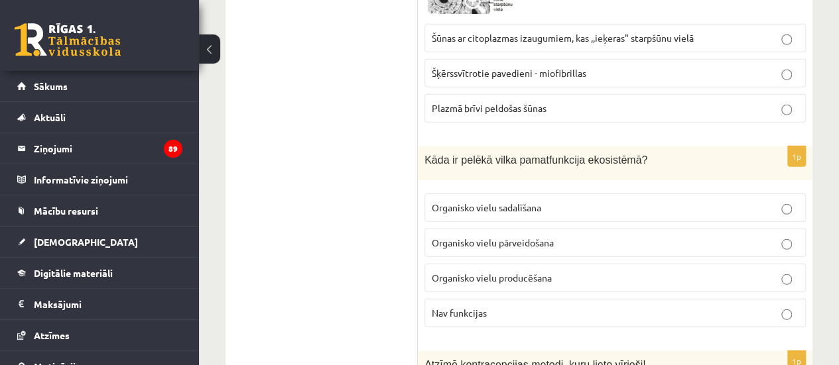
scroll to position [4292, 0]
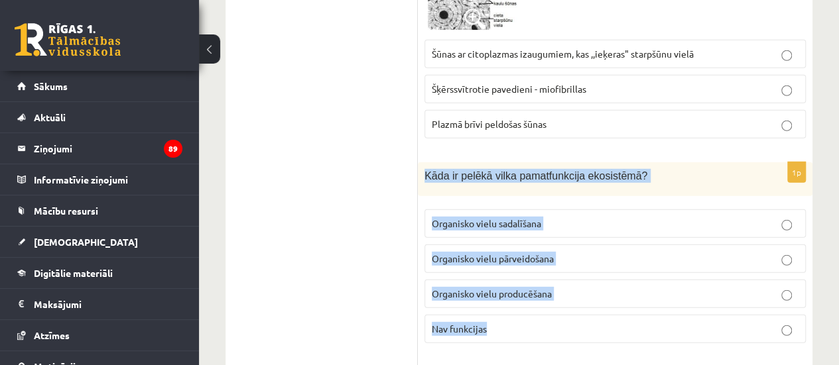
drag, startPoint x: 422, startPoint y: 115, endPoint x: 523, endPoint y: 272, distance: 187.2
click at [523, 272] on div "1p Kāda ir pelēkā vilka pamatfunkcija ekosistēmā? Organisko vielu sadalīšana Or…" at bounding box center [615, 258] width 394 height 192
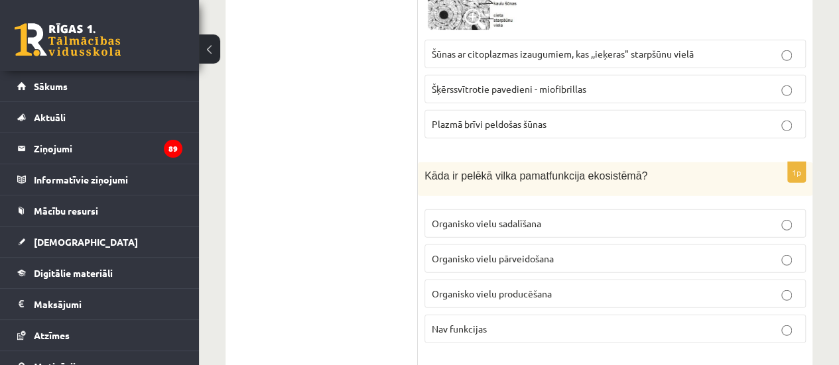
click at [467, 245] on label "Organisko vielu pārveidošana" at bounding box center [614, 259] width 381 height 29
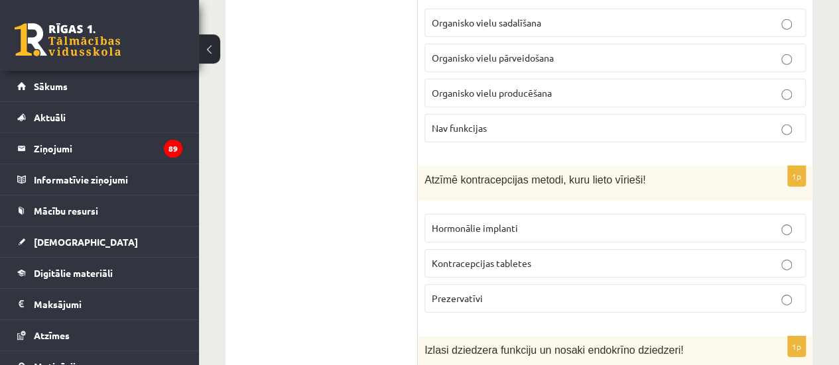
scroll to position [4501, 0]
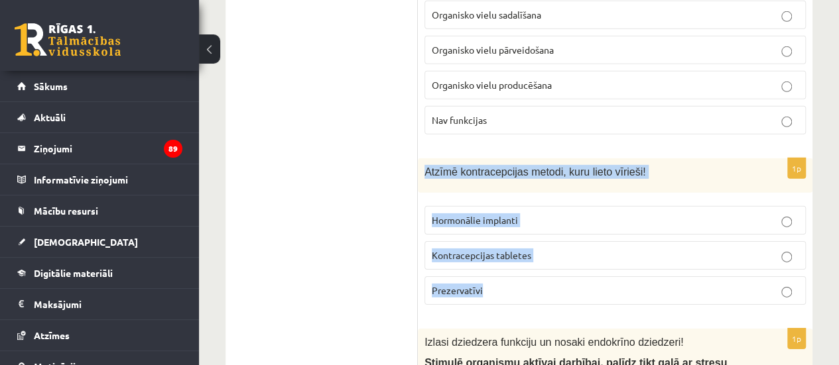
drag, startPoint x: 423, startPoint y: 107, endPoint x: 534, endPoint y: 229, distance: 165.2
click at [534, 229] on div "1p Atzīmē kontracepcijas metodi, kuru lieto vīrieši! Hormonālie implanti Kontra…" at bounding box center [615, 236] width 394 height 156
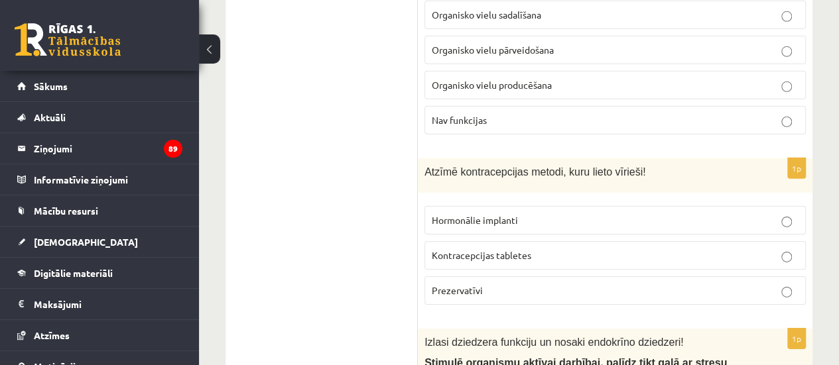
click at [486, 284] on p "Prezervatīvi" at bounding box center [615, 291] width 367 height 14
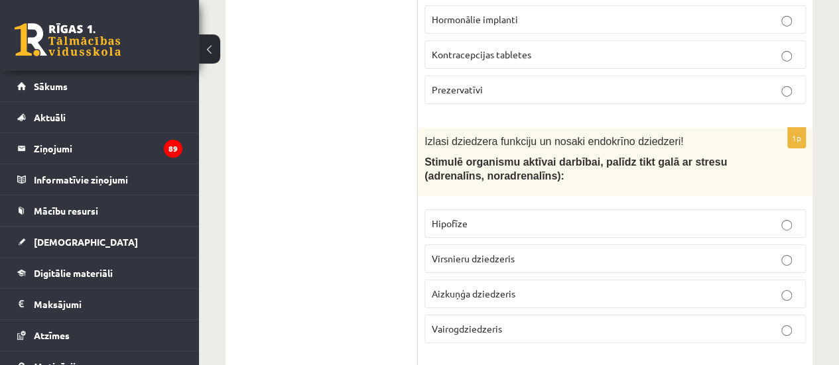
scroll to position [4710, 0]
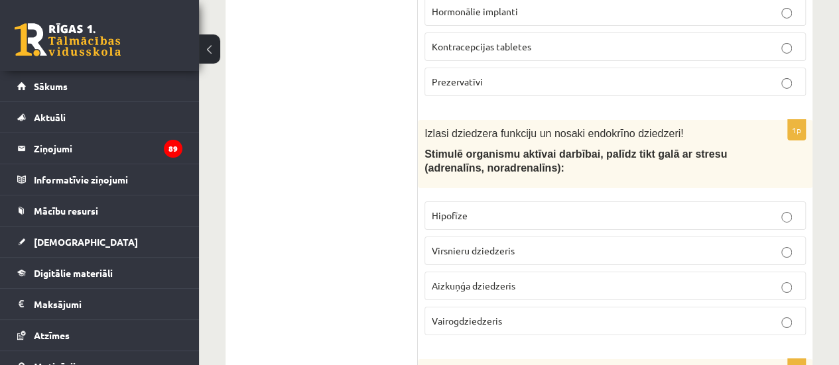
click at [493, 202] on label "Hipofīze" at bounding box center [614, 216] width 381 height 29
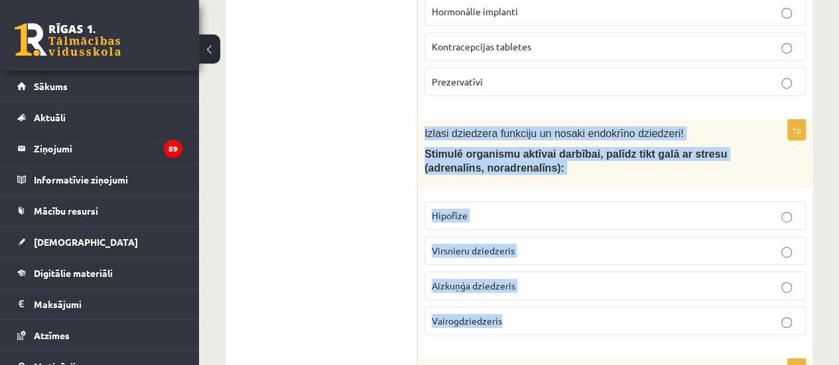
drag, startPoint x: 420, startPoint y: 68, endPoint x: 533, endPoint y: 261, distance: 223.8
click at [533, 261] on div "1p Izlasi dziedzera funkciju un nosaki endokrīno dziedzeri! Stimulē organismu a…" at bounding box center [615, 233] width 394 height 226
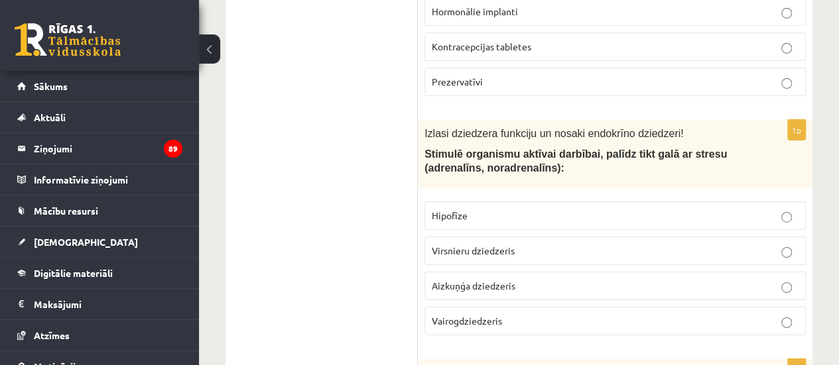
click at [509, 237] on label "Virsnieru dziedzeris" at bounding box center [614, 251] width 381 height 29
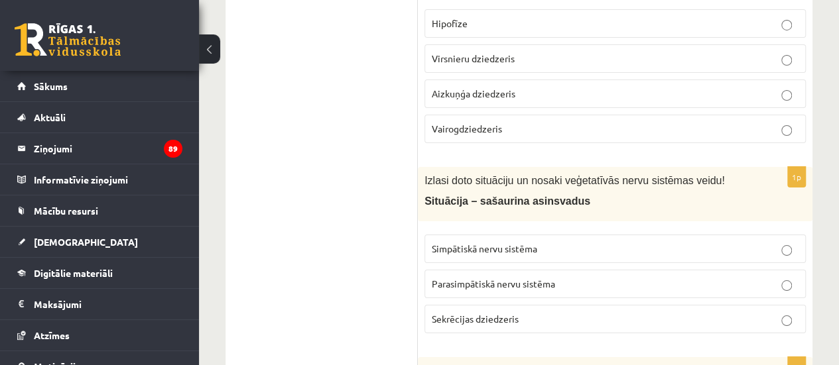
scroll to position [4942, 0]
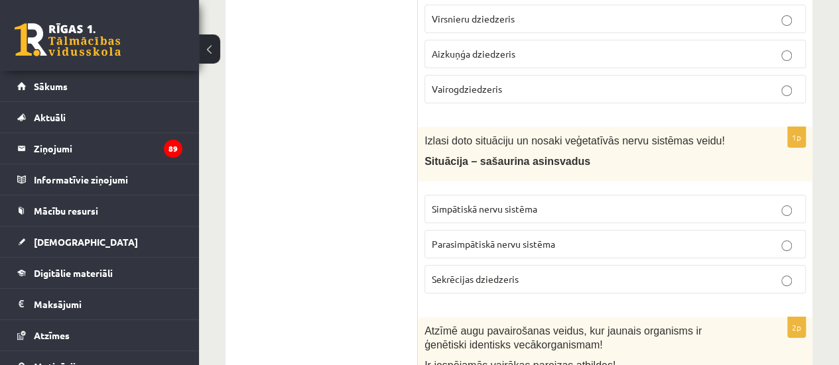
drag, startPoint x: 417, startPoint y: 76, endPoint x: 519, endPoint y: 199, distance: 159.6
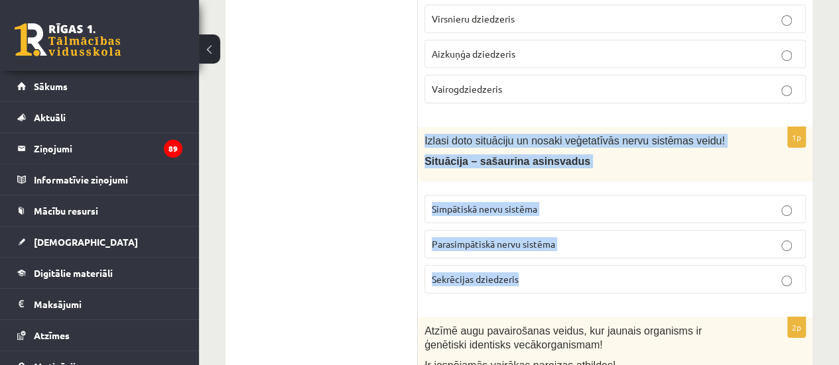
drag, startPoint x: 423, startPoint y: 72, endPoint x: 595, endPoint y: 231, distance: 234.6
click at [595, 231] on div "1p Izlasi doto situāciju un nosaki veģetatīvās nervu sistēmas veidu! Situācija …" at bounding box center [615, 216] width 394 height 178
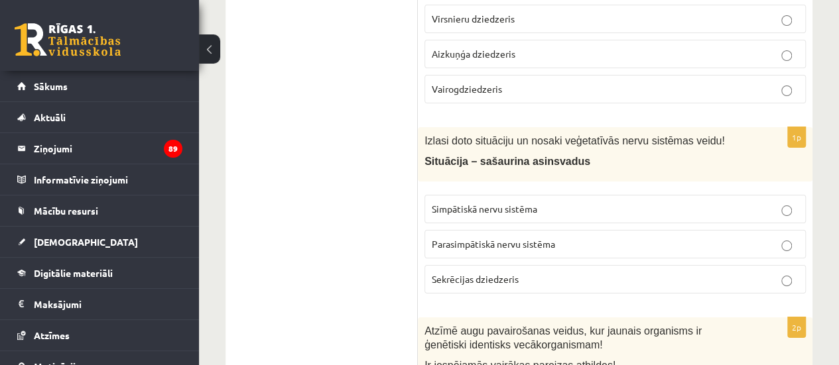
click at [488, 188] on fieldset "Simpātiskā nervu sistēma Parasimpātiskā nervu sistēma Sekrēcijas dziedzeris" at bounding box center [614, 242] width 381 height 109
click at [471, 203] on span "Simpātiskā nervu sistēma" at bounding box center [484, 209] width 105 height 12
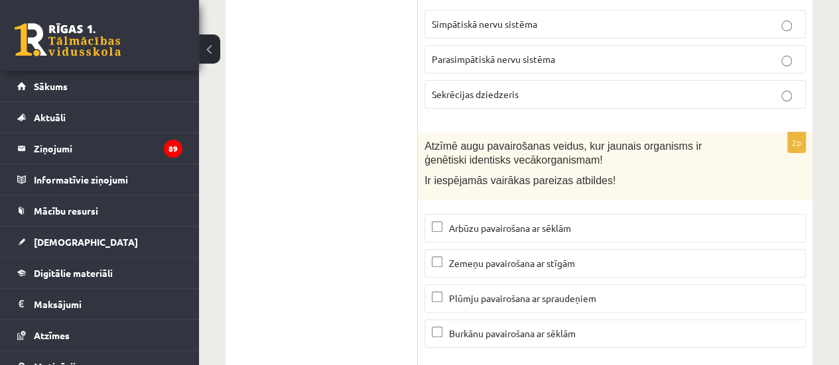
scroll to position [5135, 0]
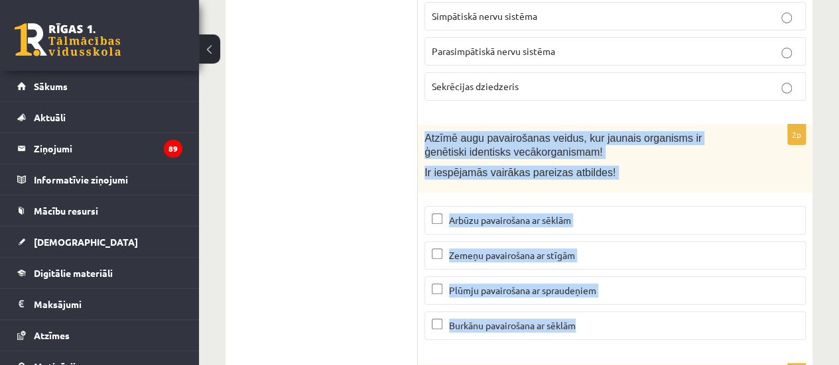
drag, startPoint x: 420, startPoint y: 70, endPoint x: 635, endPoint y: 271, distance: 294.1
click at [635, 271] on div "2p Atzīmē augu pavairošanas veidus, kur jaunais organisms ir ģenētiski identisk…" at bounding box center [615, 238] width 394 height 226
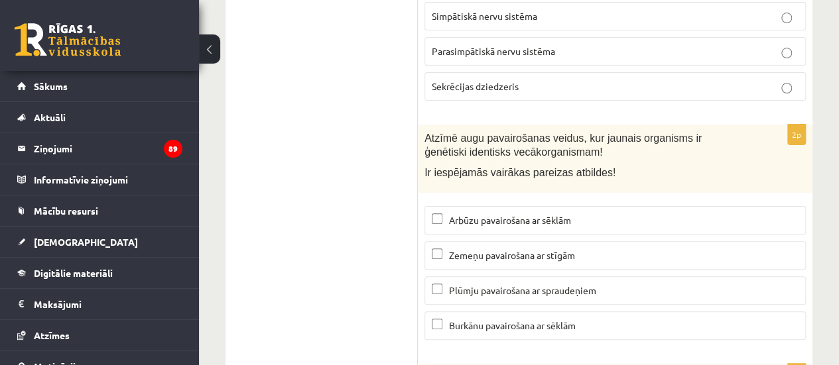
click at [475, 249] on span "Zemeņu pavairošana ar stīgām" at bounding box center [512, 255] width 126 height 12
click at [487, 276] on label "Plūmju pavairošana ar spraudeņiem" at bounding box center [614, 290] width 381 height 29
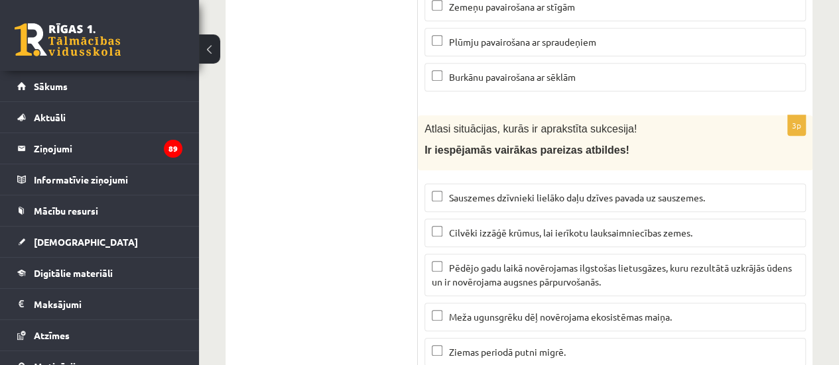
scroll to position [5407, 0]
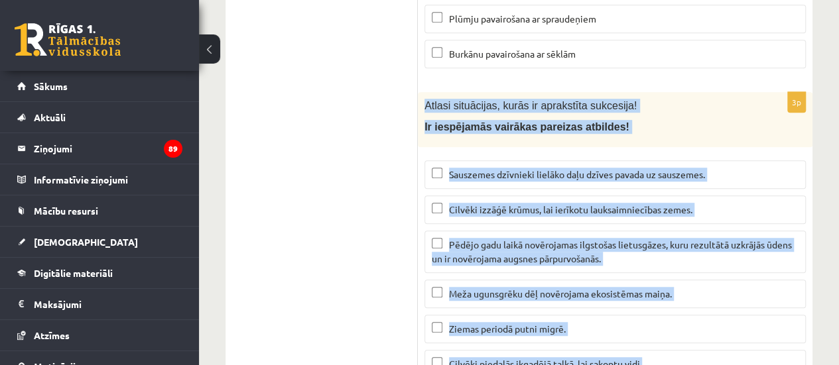
drag, startPoint x: 418, startPoint y: 37, endPoint x: 670, endPoint y: 290, distance: 356.8
click at [670, 290] on div "3p Atlasi situācijas, kurās ir aprakstīta sukcesija! Ir iespējamās vairākas par…" at bounding box center [615, 240] width 394 height 297
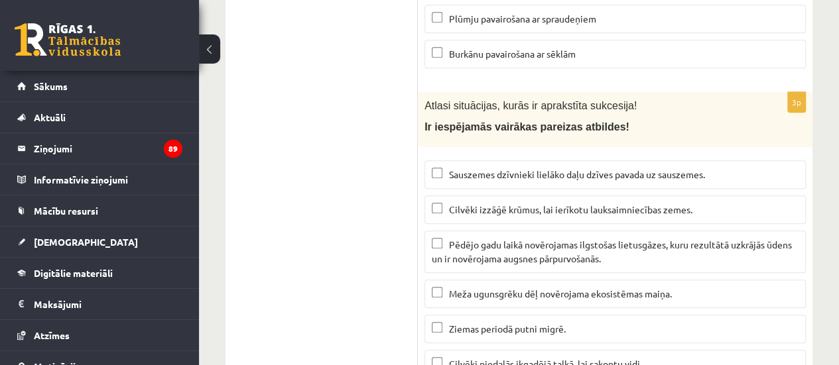
click at [489, 239] on span "Pēdējo gadu laikā novērojamas ilgstošas lietusgāzes, kuru rezultātā uzkrājās ūd…" at bounding box center [612, 252] width 360 height 26
click at [480, 288] on span "Meža ugunsgrēku dēļ novērojama ekosistēmas maiņa." at bounding box center [560, 294] width 223 height 12
click at [465, 350] on label "Cilvēki piedalās ikgadējā talkā, lai sakoptu vidi." at bounding box center [614, 364] width 381 height 29
click at [488, 204] on span "Cilvēki izzāģē krūmus, lai ierīkotu lauksaimniecības zemes." at bounding box center [570, 210] width 243 height 12
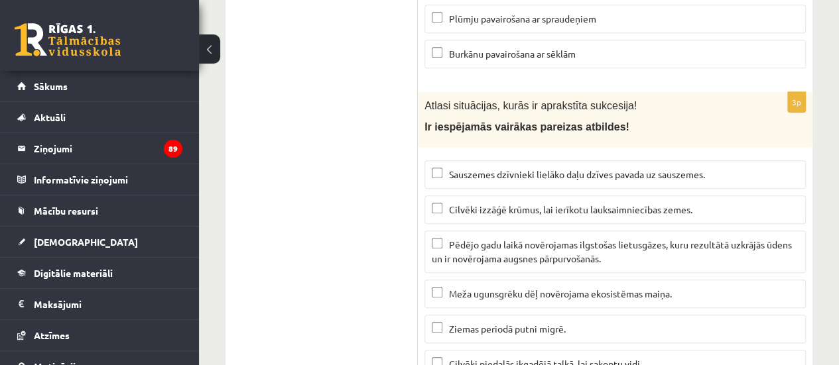
click at [512, 350] on label "Cilvēki piedalās ikgadējā talkā, lai sakoptu vidi." at bounding box center [614, 364] width 381 height 29
click at [451, 196] on label "Cilvēki izzāģē krūmus, lai ierīkotu lauksaimniecības zemes." at bounding box center [614, 210] width 381 height 29
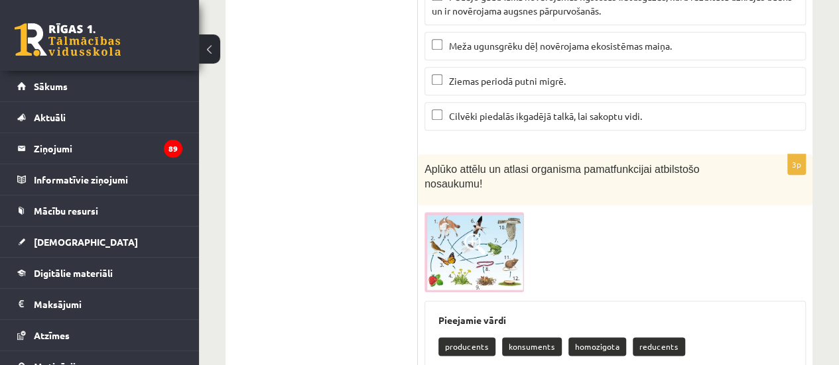
scroll to position [5687, 0]
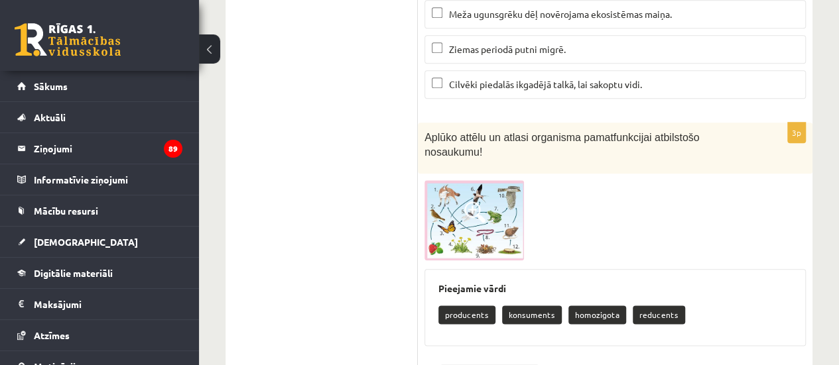
click at [477, 202] on span at bounding box center [474, 212] width 21 height 21
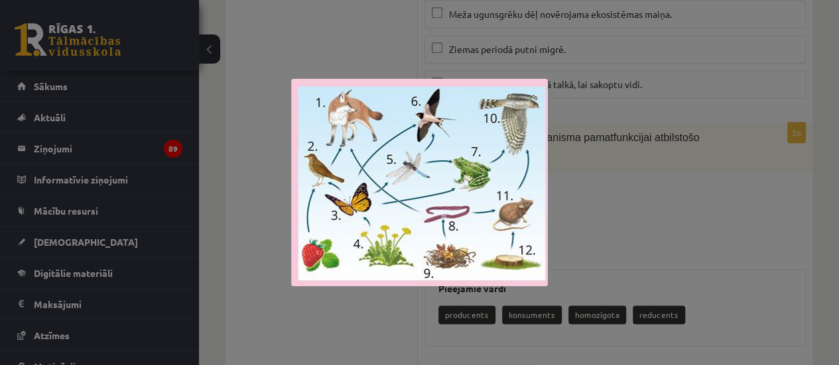
click at [605, 132] on div at bounding box center [419, 182] width 839 height 365
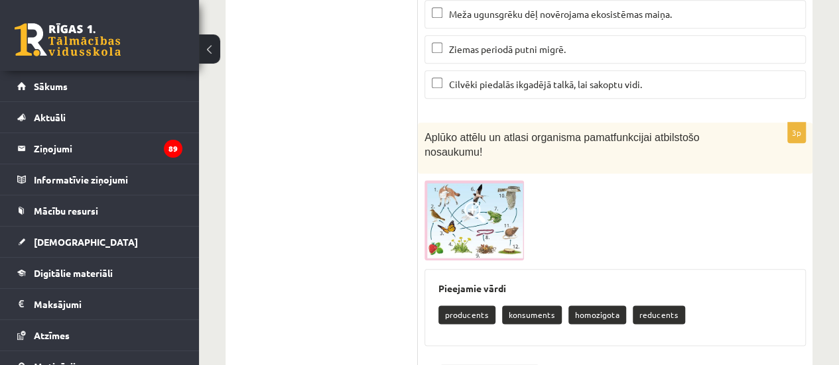
click at [479, 202] on span at bounding box center [474, 212] width 21 height 21
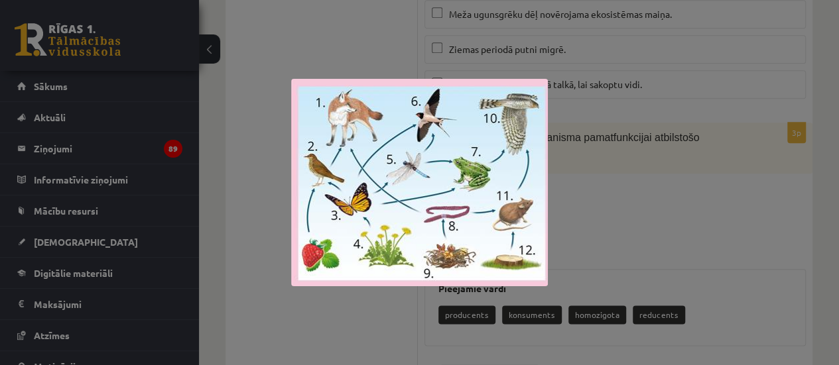
click at [744, 132] on div at bounding box center [419, 182] width 839 height 365
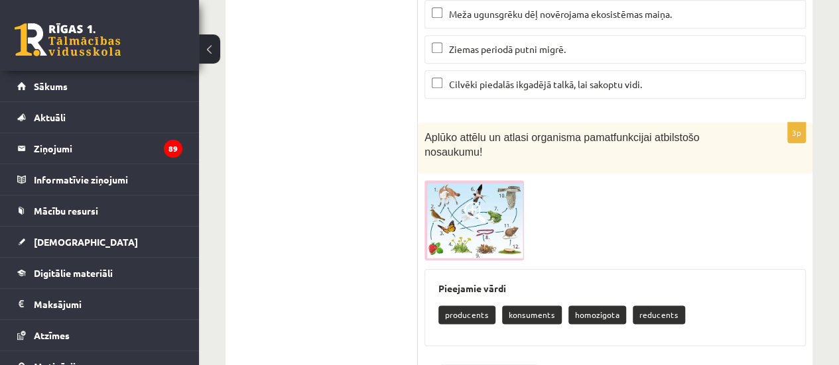
click at [489, 180] on img at bounding box center [473, 220] width 99 height 80
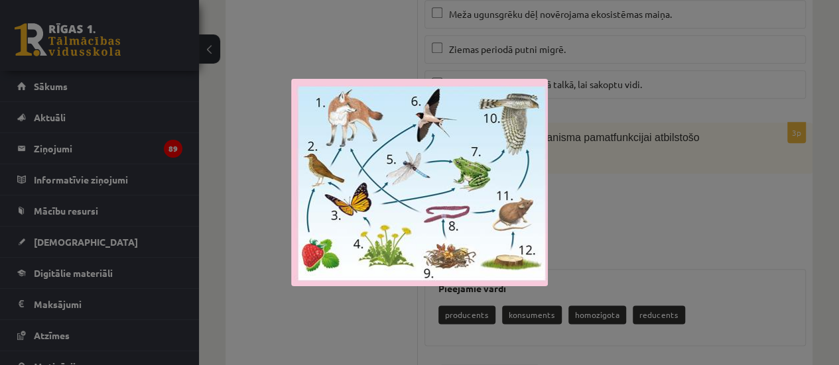
drag, startPoint x: 669, startPoint y: 115, endPoint x: 785, endPoint y: 127, distance: 116.7
click at [785, 127] on div at bounding box center [419, 182] width 839 height 365
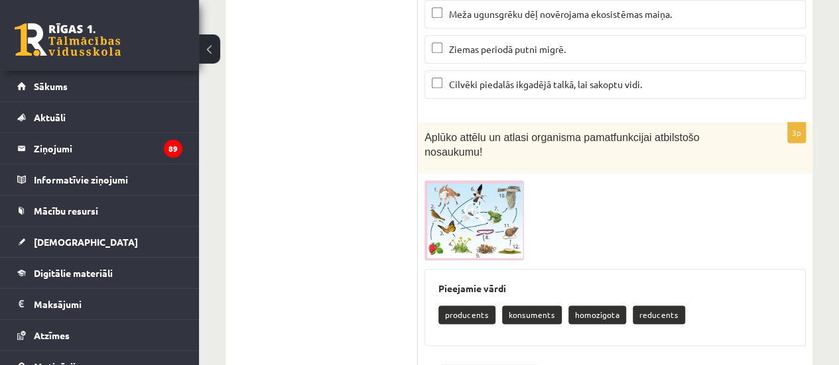
click at [785, 180] on div at bounding box center [614, 220] width 381 height 80
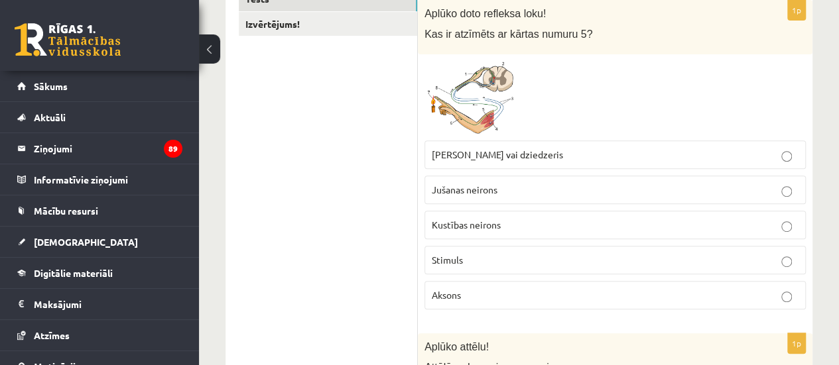
scroll to position [228, 0]
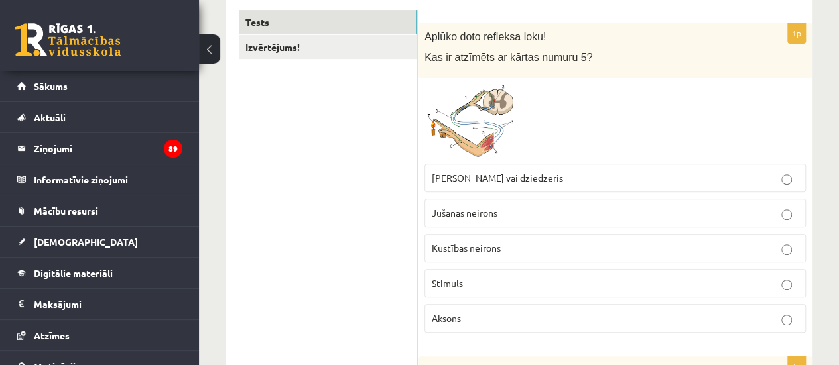
click at [605, 176] on p "Muskulis vai dziedzeris" at bounding box center [615, 178] width 367 height 14
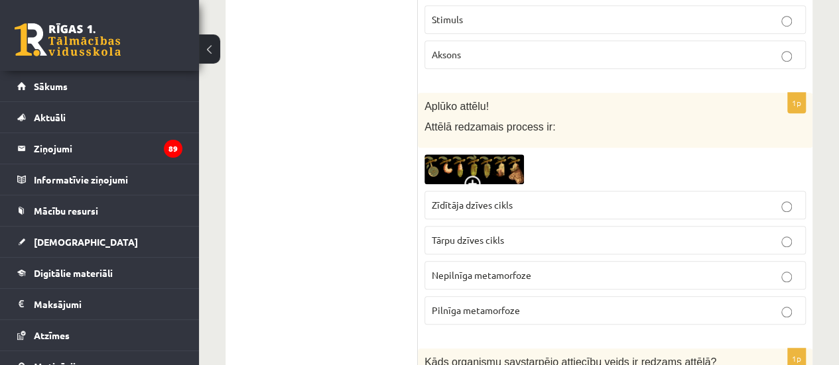
scroll to position [546, 0]
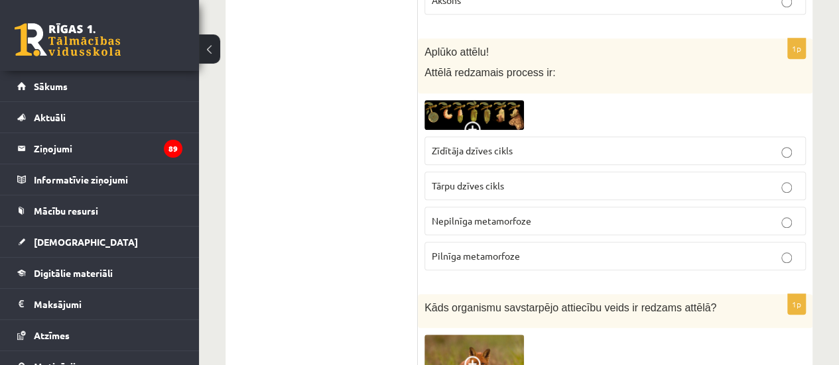
click at [656, 261] on label "Pilnīga metamorfoze" at bounding box center [614, 256] width 381 height 29
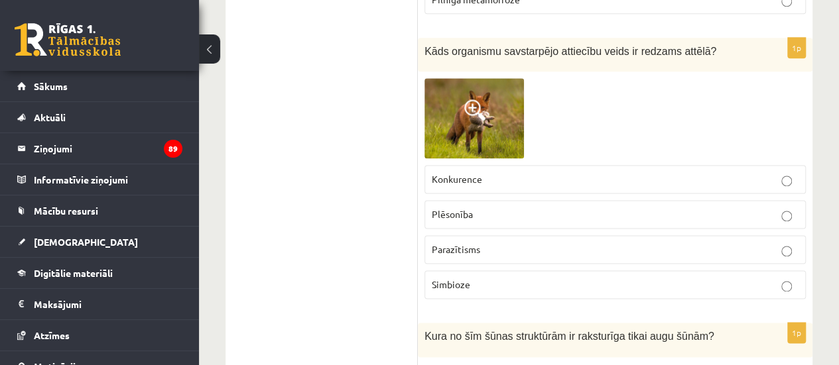
scroll to position [810, 0]
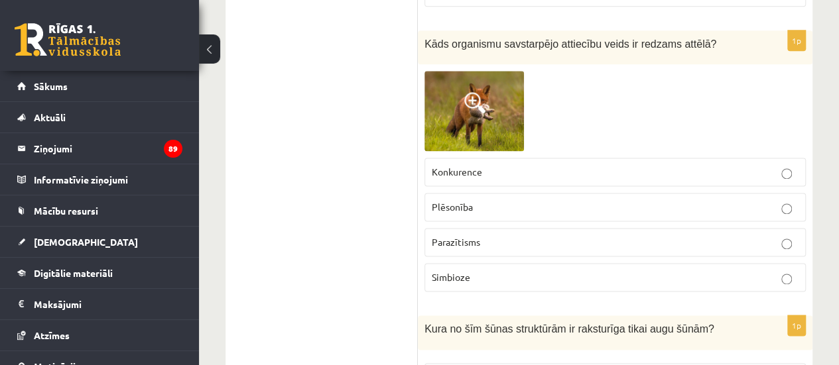
click at [724, 202] on p "Plēsonība" at bounding box center [615, 207] width 367 height 14
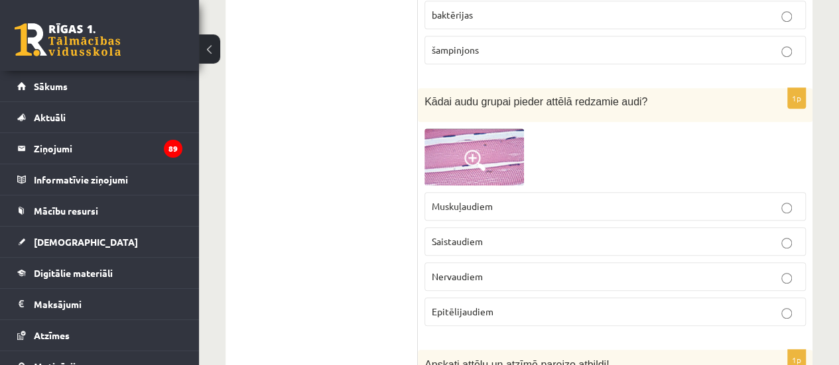
scroll to position [2839, 0]
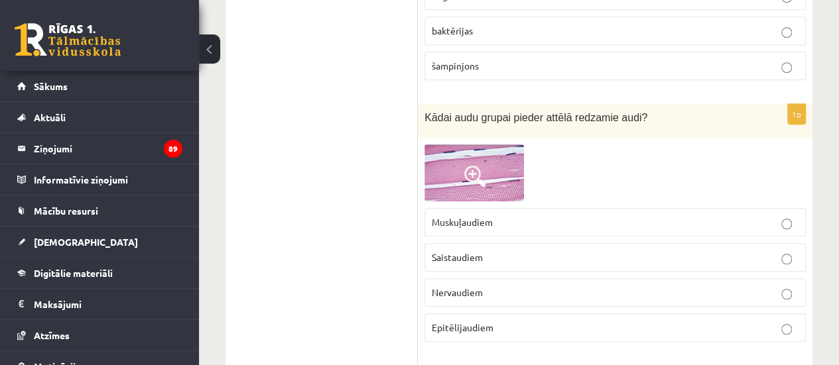
click at [773, 215] on p "Muskuļaudiem" at bounding box center [615, 222] width 367 height 14
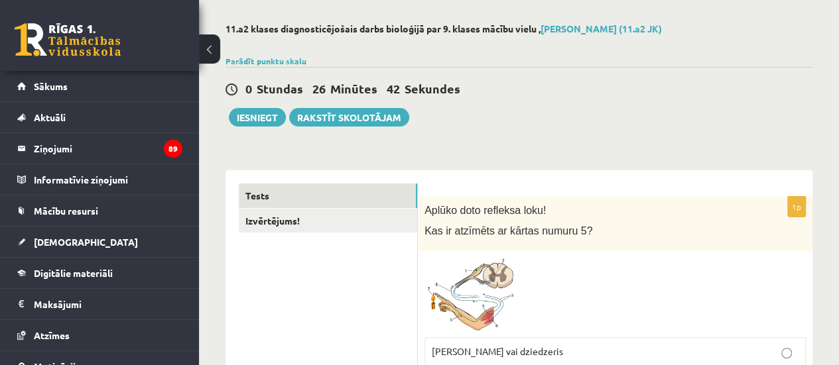
scroll to position [0, 0]
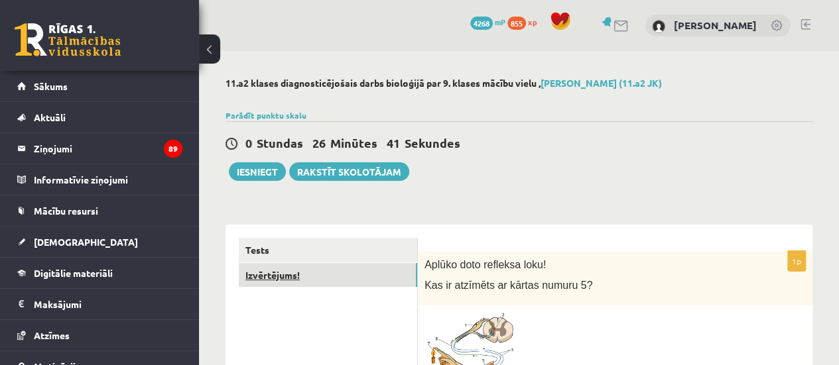
click at [329, 271] on link "Izvērtējums!" at bounding box center [328, 275] width 178 height 25
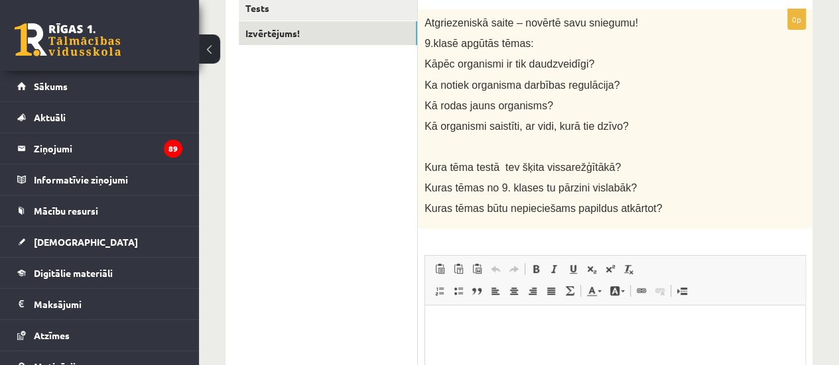
scroll to position [243, 0]
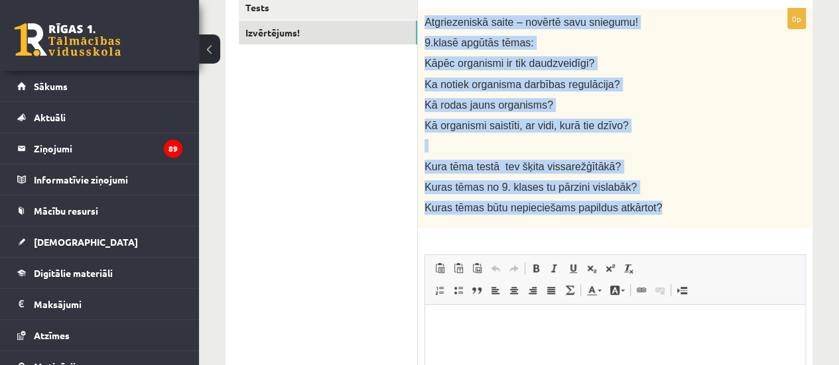
drag, startPoint x: 425, startPoint y: 20, endPoint x: 733, endPoint y: 223, distance: 369.1
click at [733, 223] on div "Atgriezeniskā saite – novērtē savu sniegumu! 9.klasē apgūtās tēmas: Kāpēc organ…" at bounding box center [615, 119] width 394 height 220
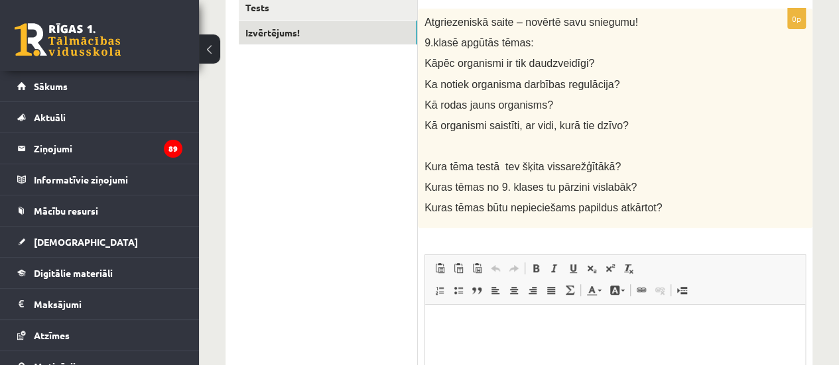
click at [376, 174] on ul "Tests Izvērtējums!" at bounding box center [328, 263] width 179 height 536
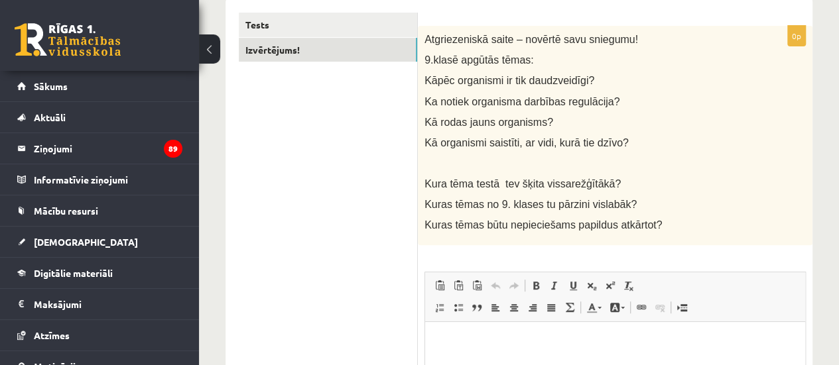
scroll to position [219, 0]
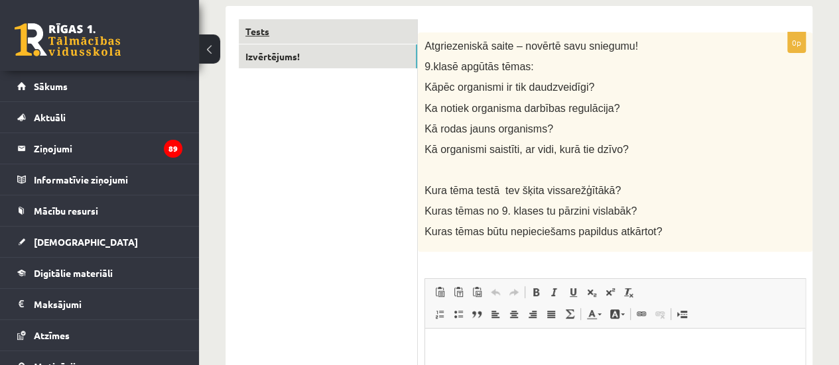
click at [385, 23] on link "Tests" at bounding box center [328, 31] width 178 height 25
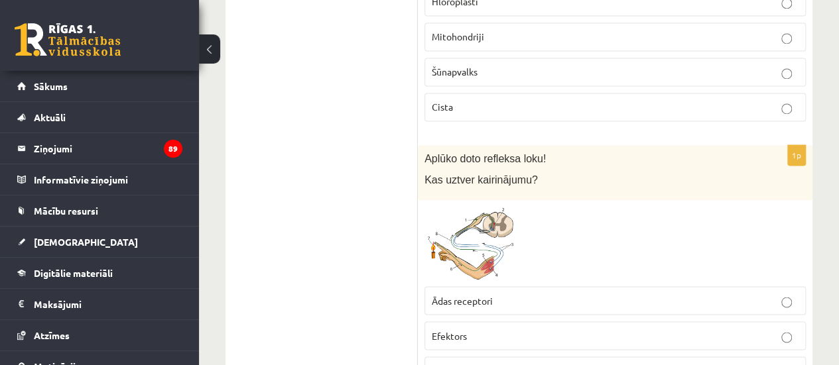
scroll to position [3594, 0]
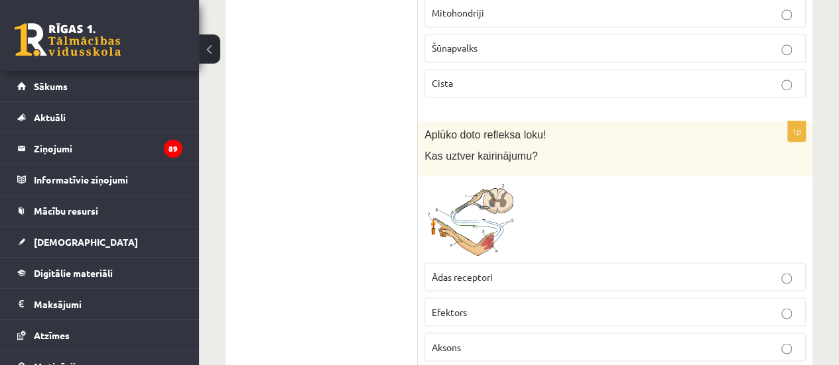
click at [591, 270] on p "Ādas receptori" at bounding box center [615, 277] width 367 height 14
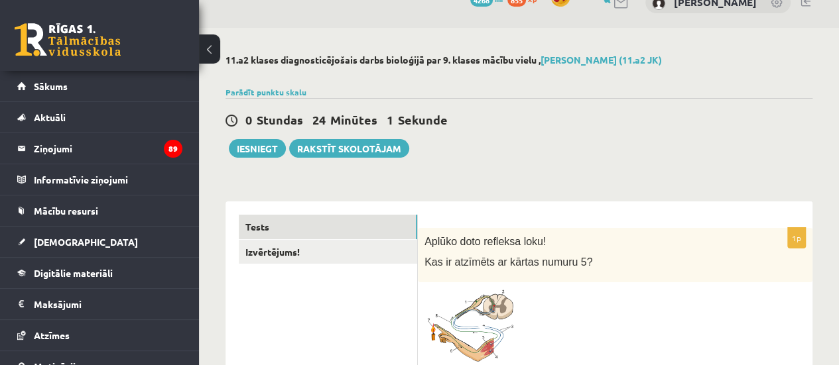
scroll to position [0, 0]
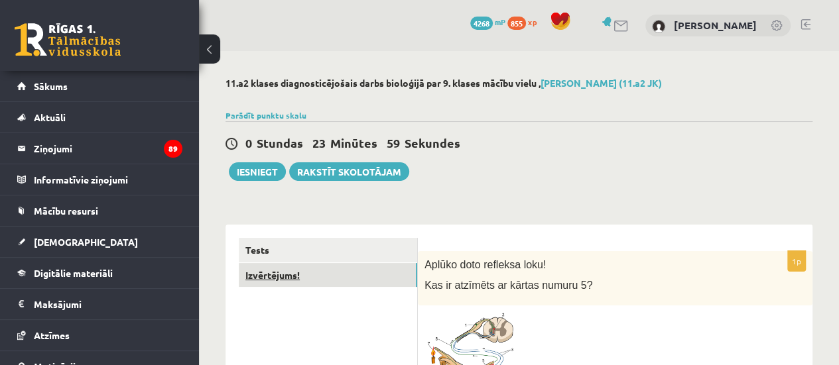
click at [290, 266] on link "Izvērtējums!" at bounding box center [328, 275] width 178 height 25
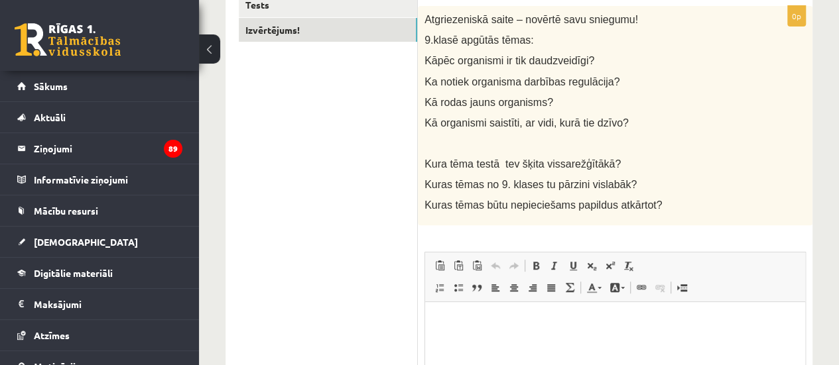
scroll to position [254, 0]
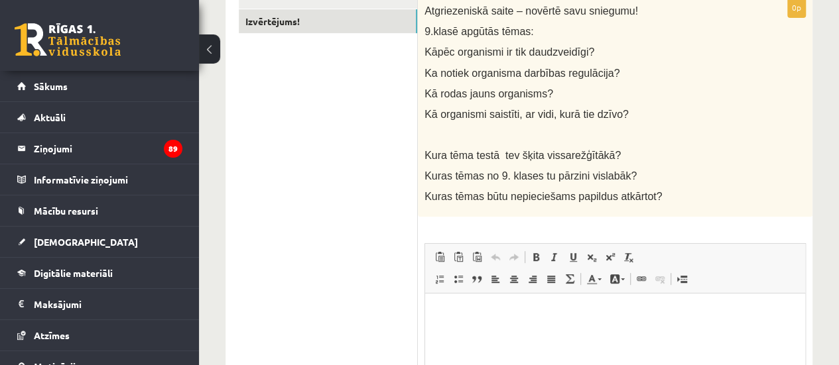
click at [689, 319] on p "Editor, wiswyg-editor-user-answer-47433886147420" at bounding box center [614, 314] width 353 height 14
click at [282, 124] on ul "Tests Izvērtējums!" at bounding box center [328, 252] width 179 height 536
click at [497, 319] on p "Editor, wiswyg-editor-user-answer-47433886147420" at bounding box center [614, 314] width 353 height 14
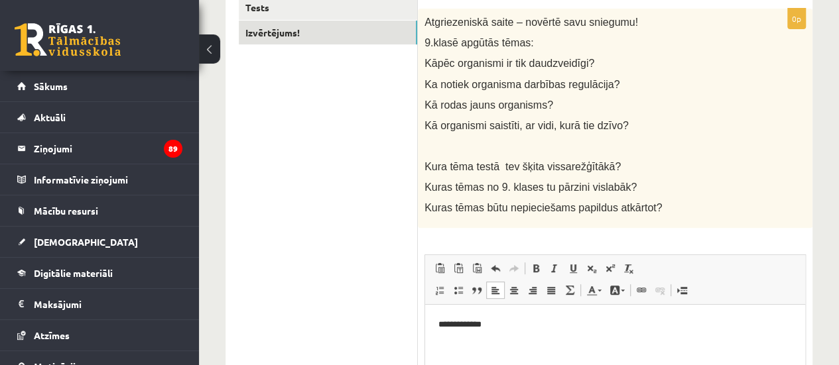
scroll to position [242, 0]
click at [361, 14] on link "Tests" at bounding box center [328, 8] width 178 height 25
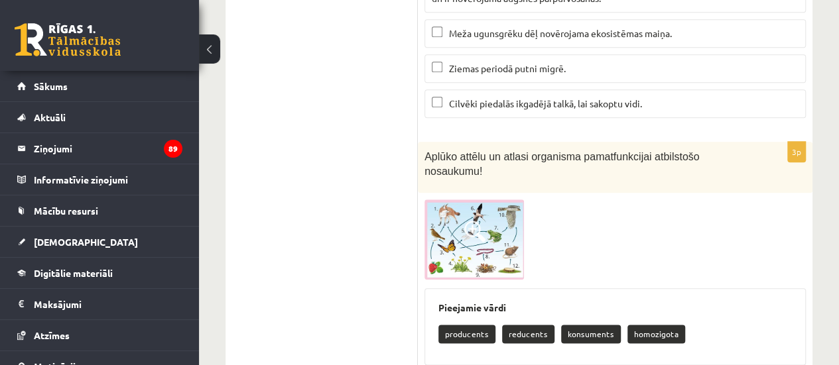
scroll to position [5675, 0]
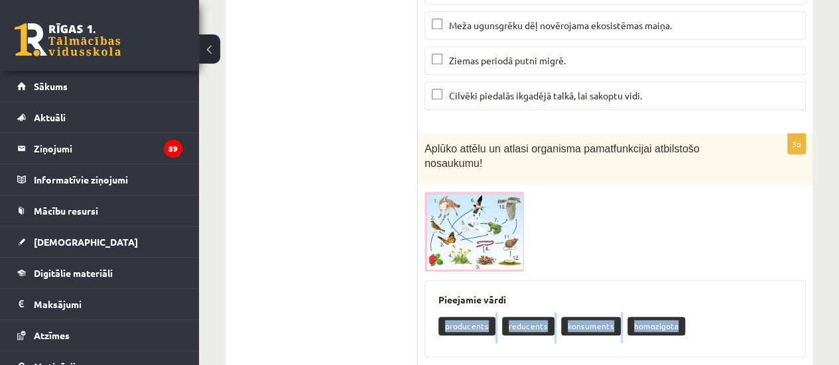
drag, startPoint x: 434, startPoint y: 231, endPoint x: 674, endPoint y: 238, distance: 240.1
click at [674, 280] on div "Pieejamie vārdi producents reducents konsuments homozigota" at bounding box center [614, 318] width 381 height 77
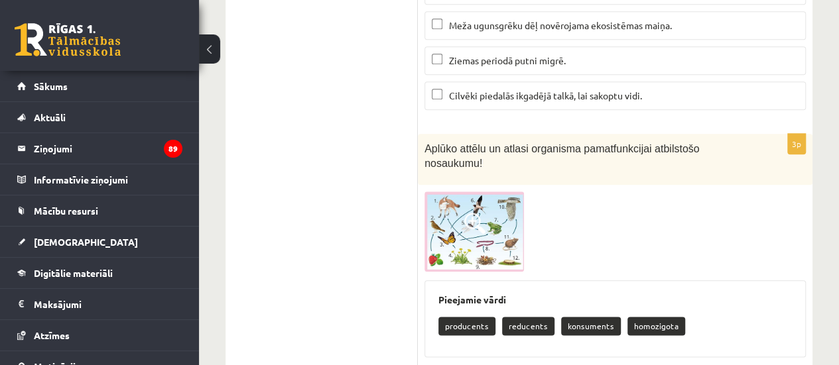
click at [479, 192] on img at bounding box center [473, 232] width 99 height 80
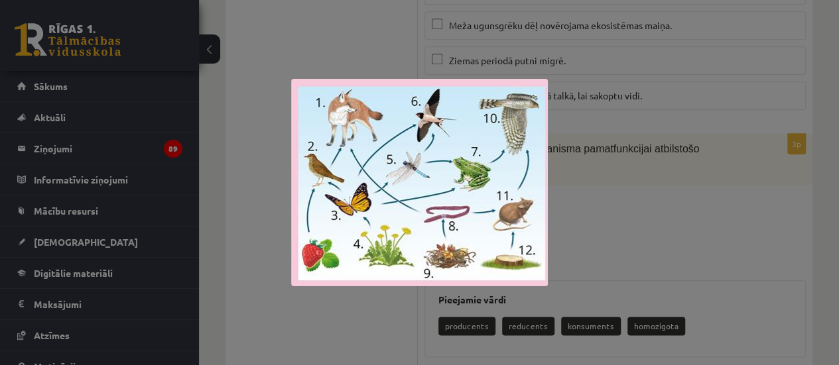
click at [243, 82] on div at bounding box center [419, 182] width 839 height 365
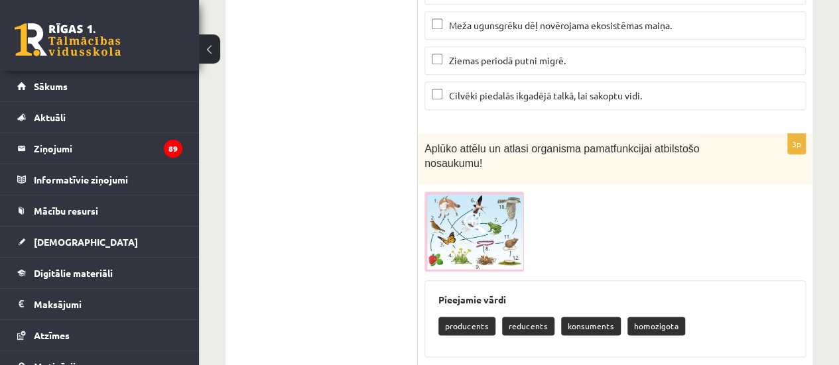
drag, startPoint x: 474, startPoint y: 145, endPoint x: 344, endPoint y: 196, distance: 139.9
click at [471, 213] on span at bounding box center [474, 223] width 21 height 21
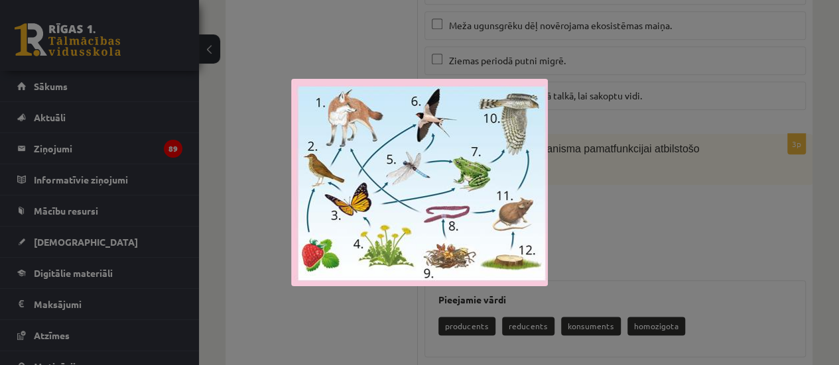
click at [272, 66] on div at bounding box center [419, 182] width 839 height 365
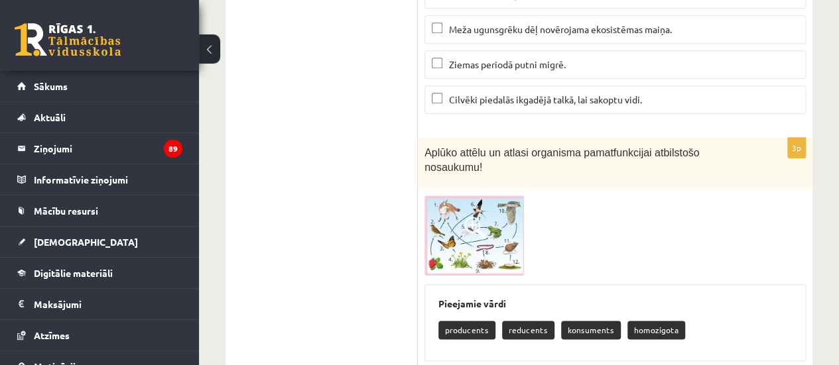
scroll to position [5726, 0]
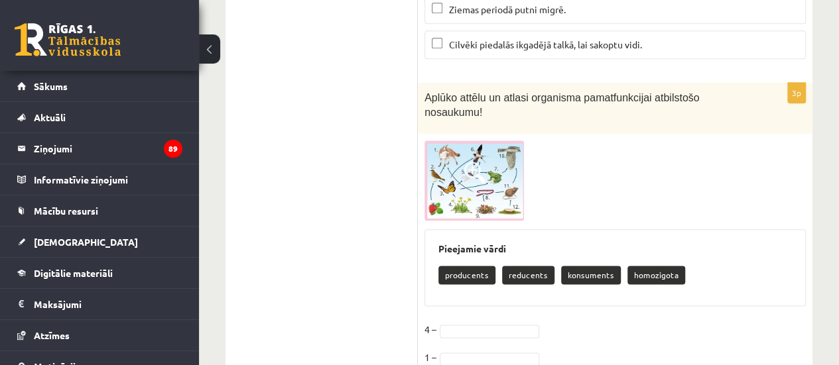
click at [461, 266] on p "producents" at bounding box center [466, 275] width 57 height 19
click at [450, 143] on div "**********" at bounding box center [615, 246] width 394 height 327
click at [449, 141] on img at bounding box center [473, 181] width 99 height 80
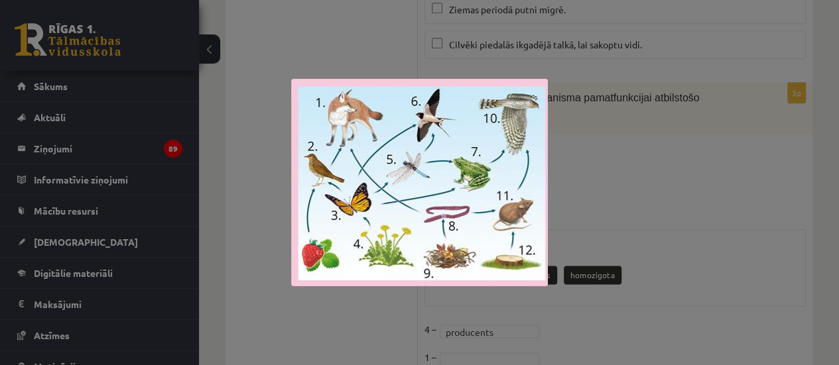
click at [276, 74] on div at bounding box center [419, 182] width 839 height 365
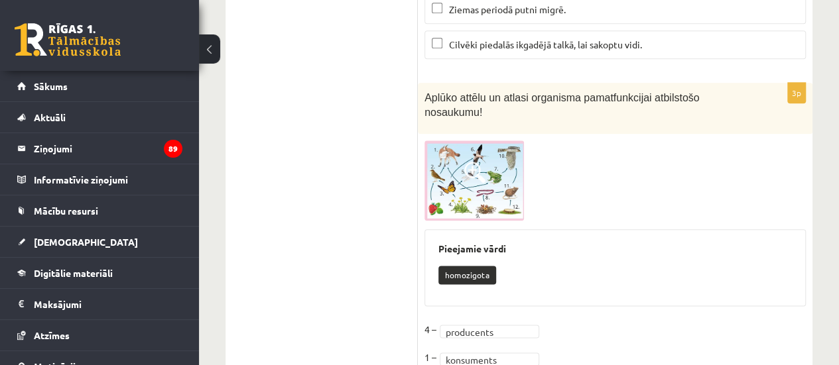
click at [460, 141] on img at bounding box center [473, 181] width 99 height 80
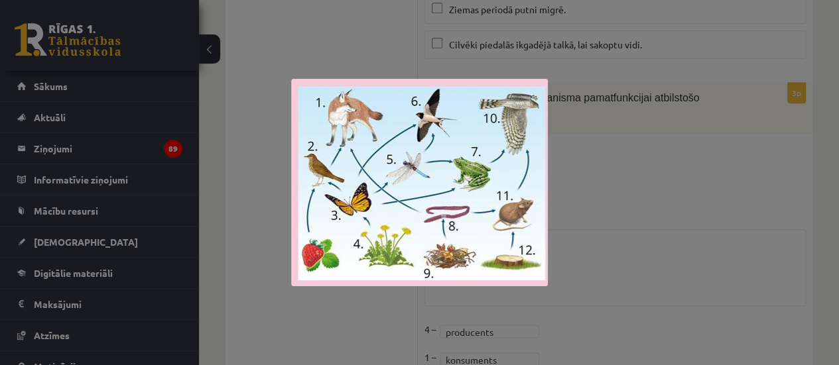
drag, startPoint x: 709, startPoint y: 182, endPoint x: 780, endPoint y: 151, distance: 78.1
click at [780, 151] on div at bounding box center [419, 182] width 839 height 365
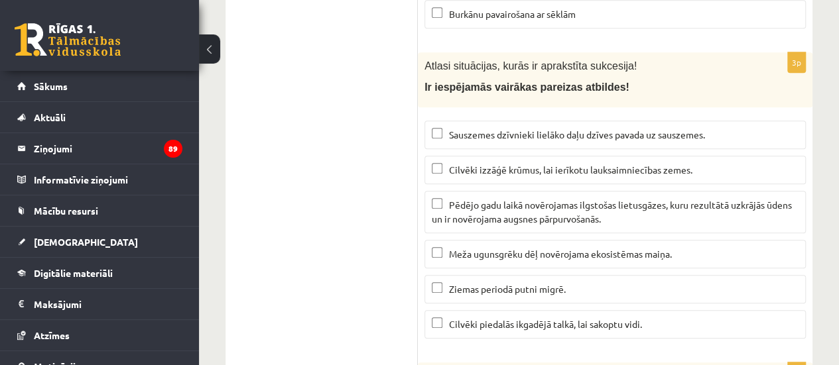
scroll to position [5439, 0]
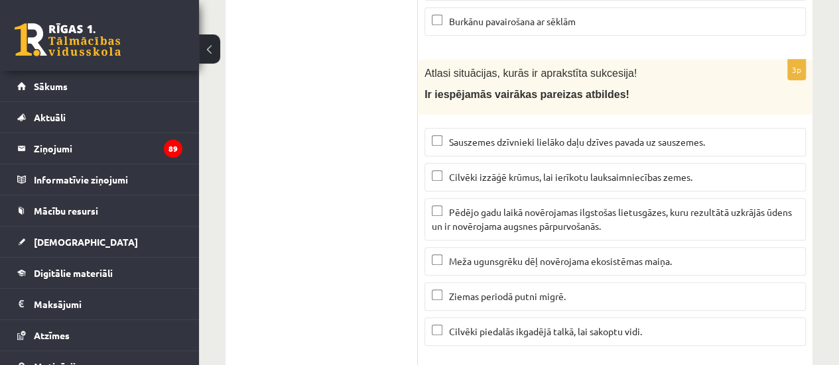
click at [629, 170] on p "Cilvēki izzāģē krūmus, lai ierīkotu lauksaimniecības zemes." at bounding box center [615, 177] width 367 height 14
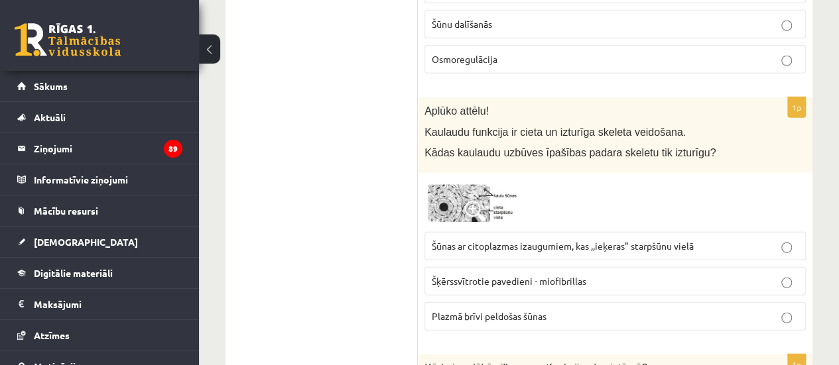
scroll to position [4139, 0]
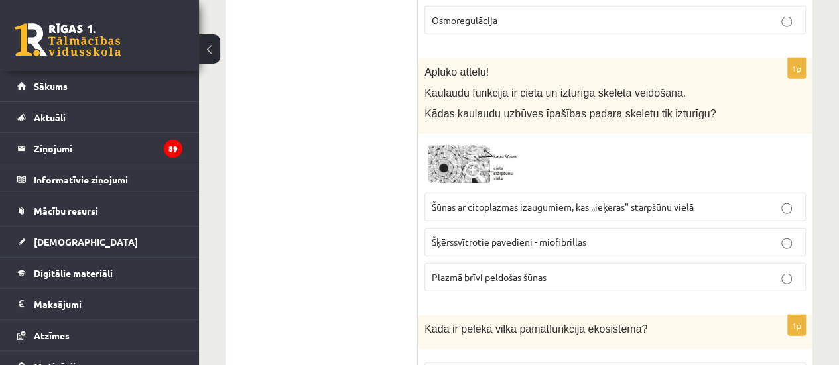
click at [585, 236] on span "Šķērssvītrotie pavedieni - miofibrillas" at bounding box center [509, 242] width 154 height 12
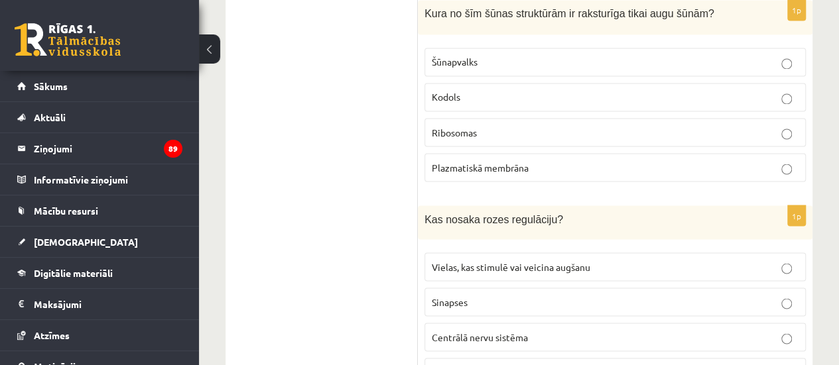
scroll to position [0, 0]
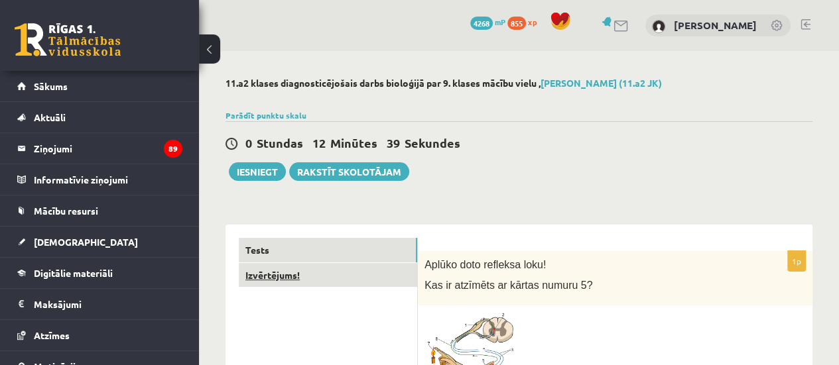
click at [284, 276] on link "Izvērtējums!" at bounding box center [328, 275] width 178 height 25
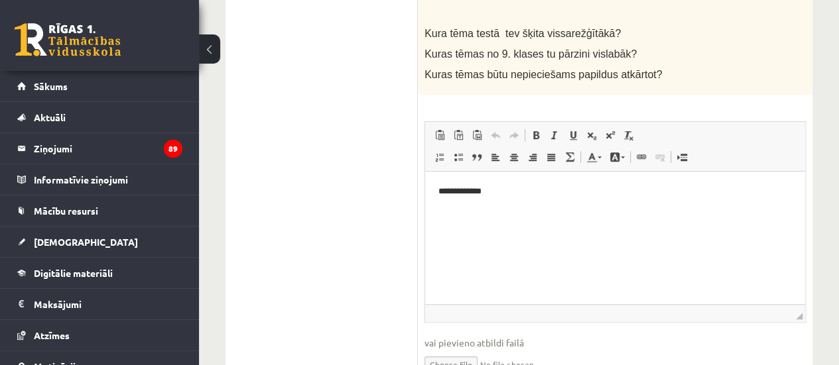
scroll to position [375, 0]
drag, startPoint x: 523, startPoint y: 200, endPoint x: 418, endPoint y: 203, distance: 105.5
click at [425, 203] on html "**********" at bounding box center [615, 192] width 380 height 40
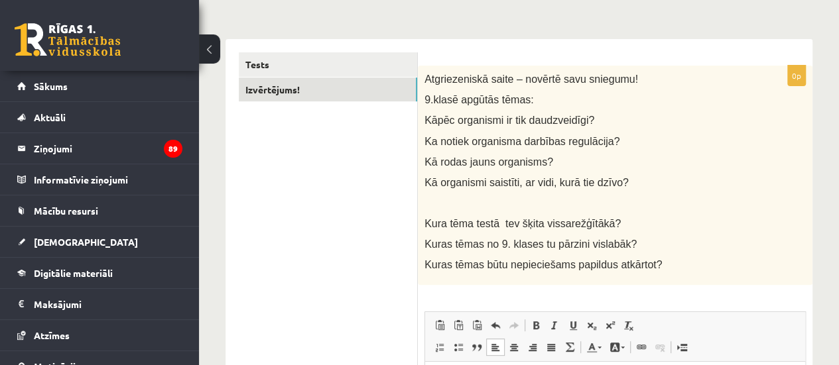
scroll to position [188, 0]
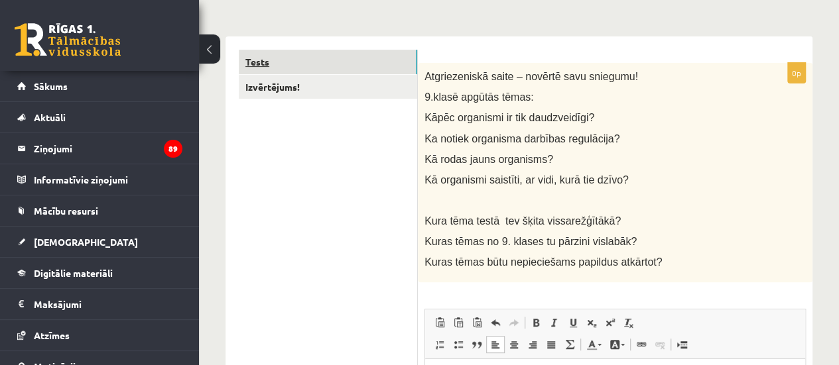
click at [308, 69] on link "Tests" at bounding box center [328, 62] width 178 height 25
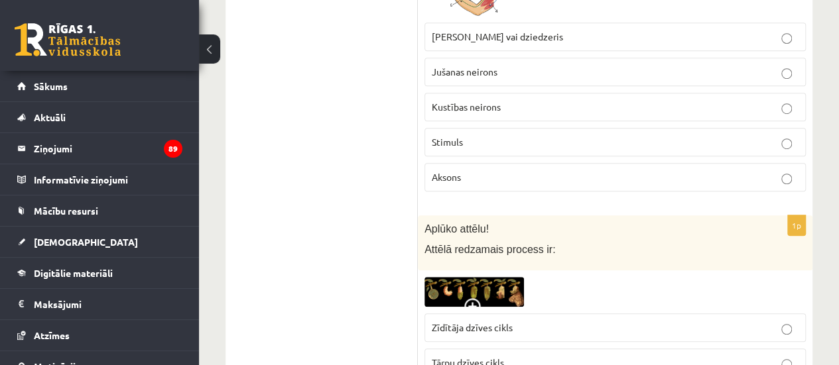
scroll to position [0, 0]
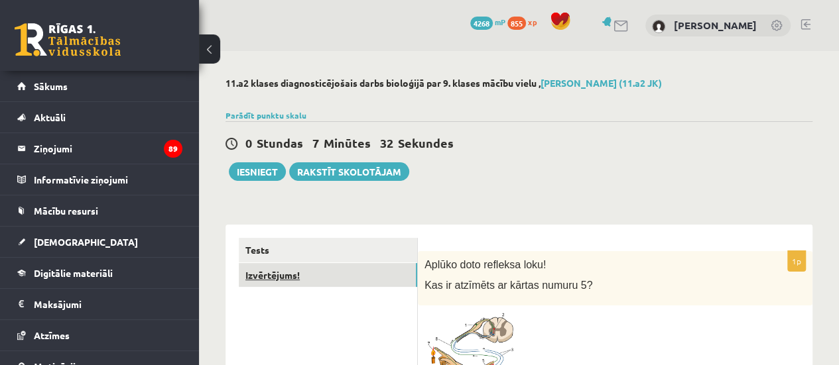
click at [335, 276] on link "Izvērtējums!" at bounding box center [328, 275] width 178 height 25
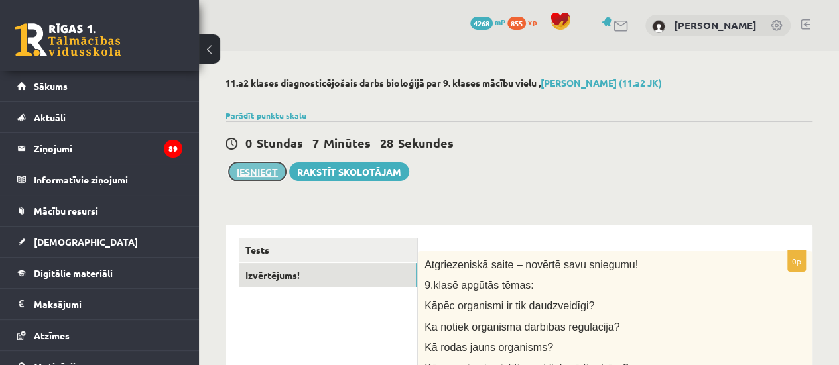
click at [255, 173] on button "Iesniegt" at bounding box center [257, 171] width 57 height 19
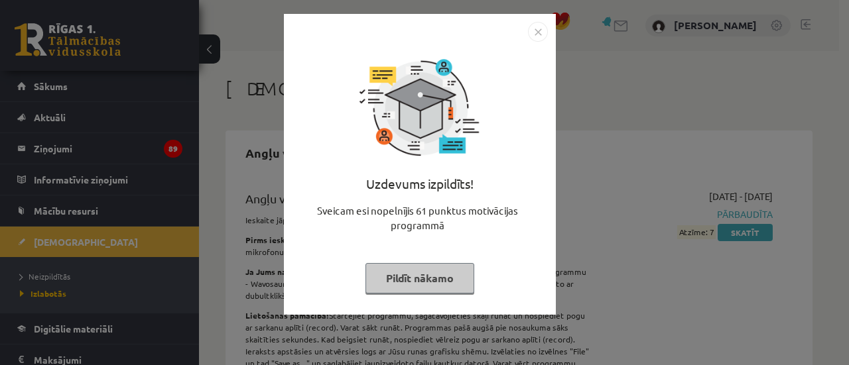
click at [383, 286] on button "Pildīt nākamo" at bounding box center [419, 278] width 109 height 30
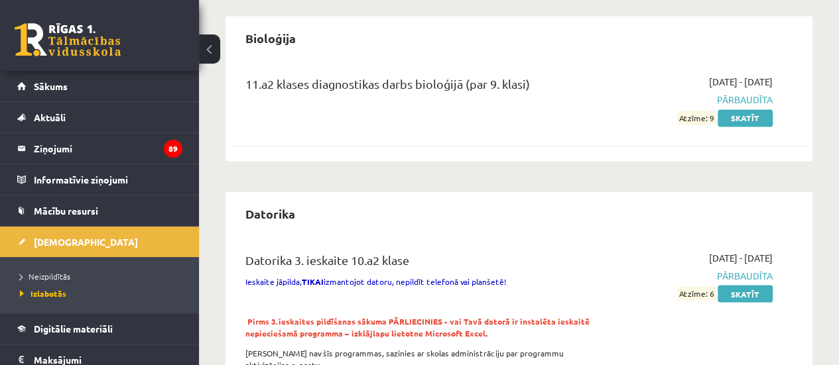
scroll to position [1048, 0]
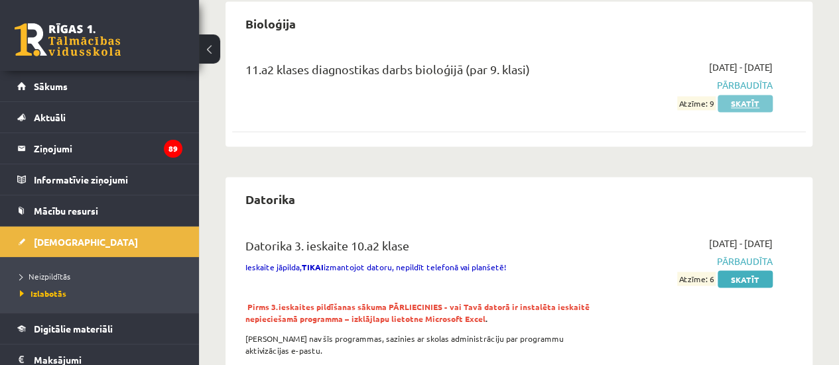
click at [743, 98] on link "Skatīt" at bounding box center [744, 103] width 55 height 17
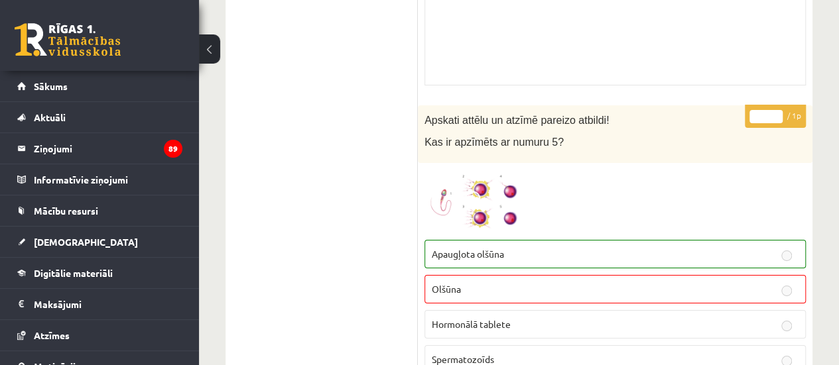
scroll to position [4906, 0]
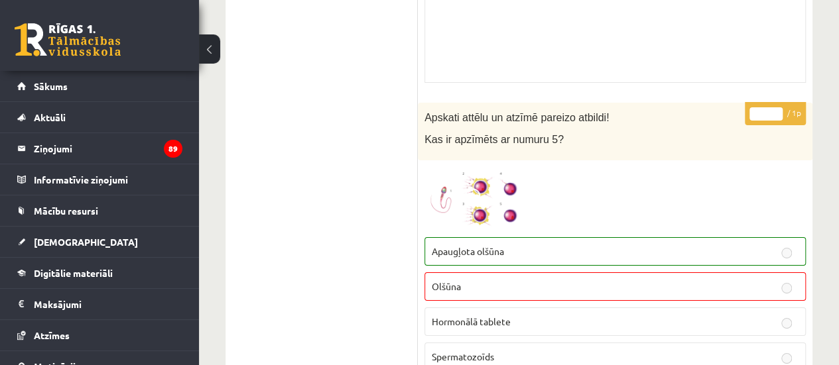
click at [469, 188] on img at bounding box center [473, 198] width 99 height 63
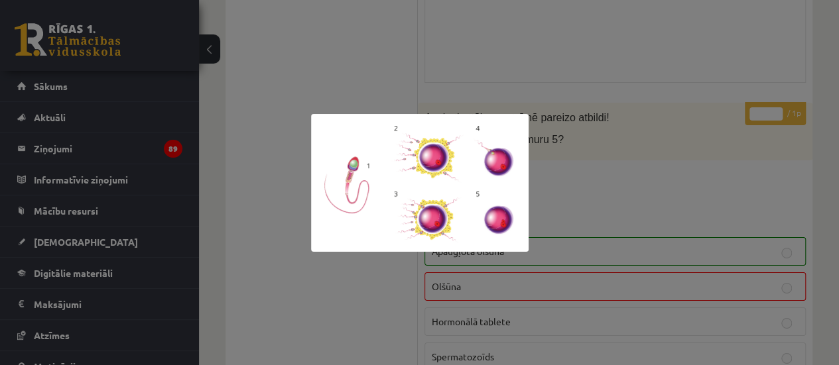
click at [568, 166] on div at bounding box center [419, 182] width 839 height 365
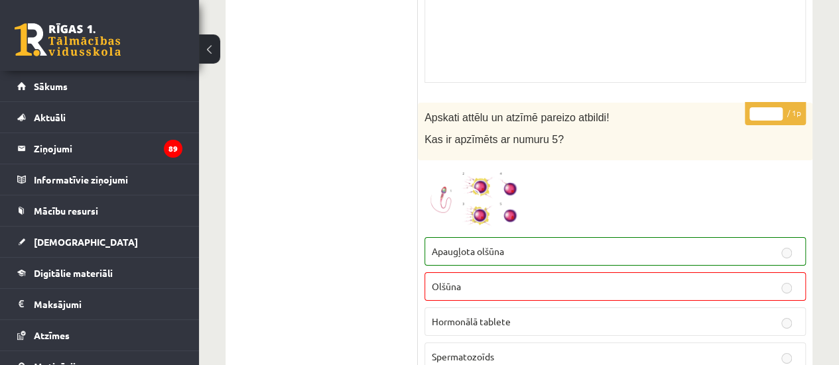
click at [492, 176] on img at bounding box center [473, 198] width 99 height 63
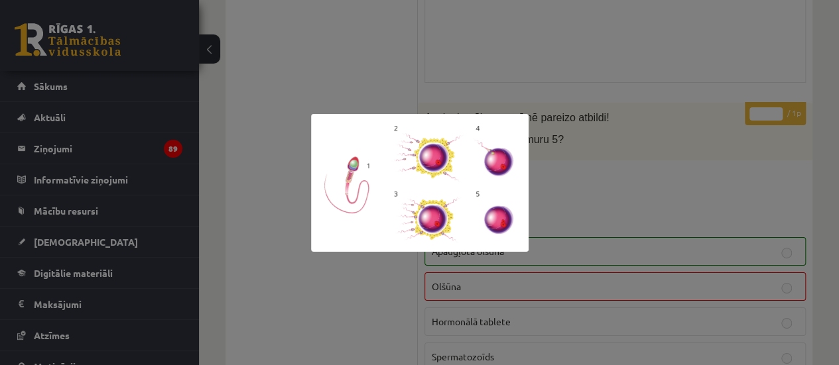
click at [240, 42] on div at bounding box center [419, 182] width 839 height 365
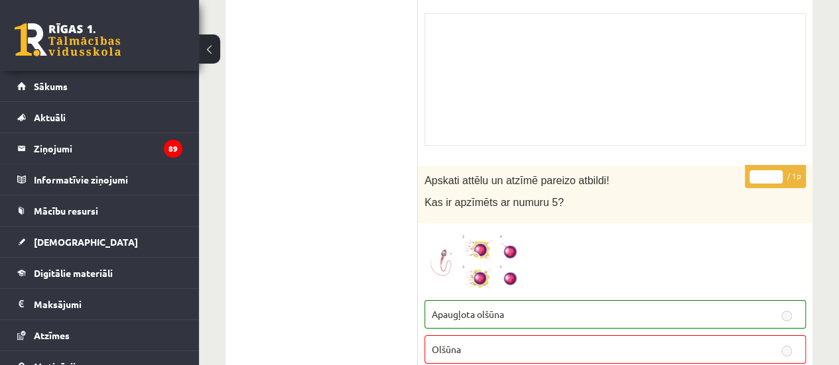
scroll to position [5032, 0]
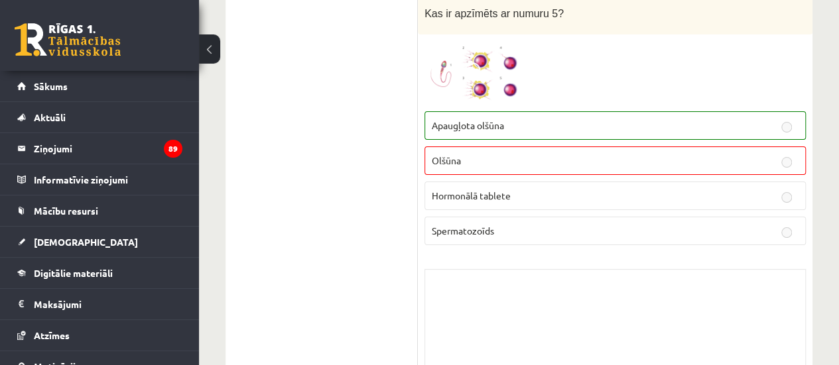
click at [495, 50] on img at bounding box center [473, 72] width 99 height 63
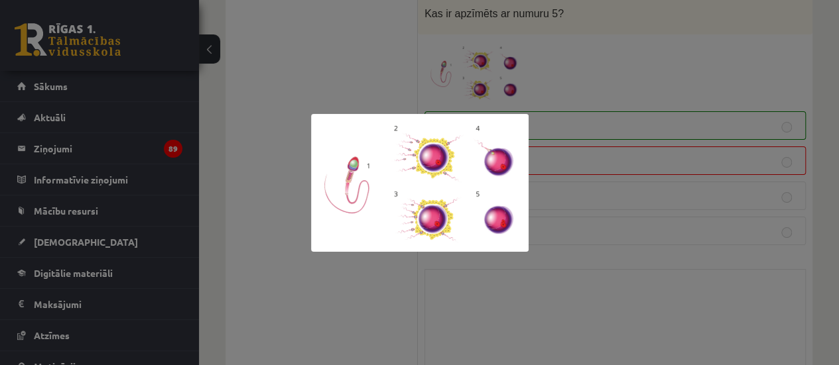
click at [328, 273] on div at bounding box center [419, 182] width 839 height 365
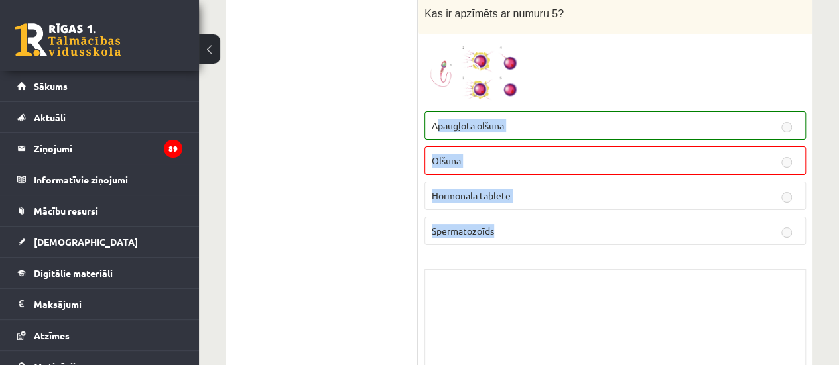
drag, startPoint x: 435, startPoint y: 92, endPoint x: 554, endPoint y: 217, distance: 172.6
click at [554, 217] on fieldset "Apaugļota olšūna Olšūna Hormonālā tablete Spermatozoīds" at bounding box center [614, 177] width 381 height 145
copy fieldset "paugļota olšūna Olšūna Hormonālā tablete Spermatozoīds"
click at [503, 60] on img at bounding box center [473, 72] width 99 height 63
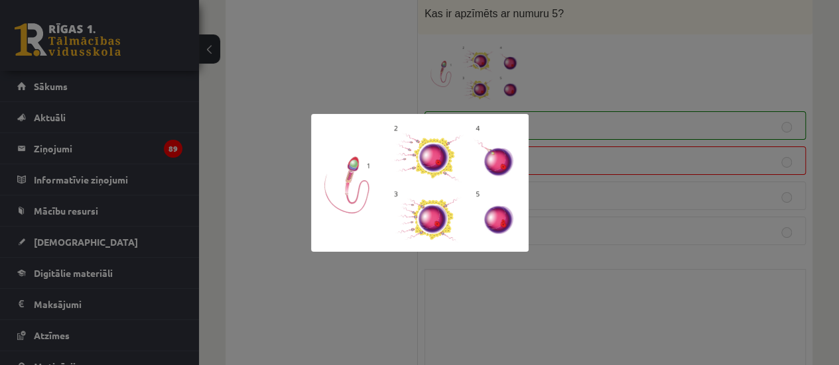
click at [310, 274] on div at bounding box center [419, 182] width 839 height 365
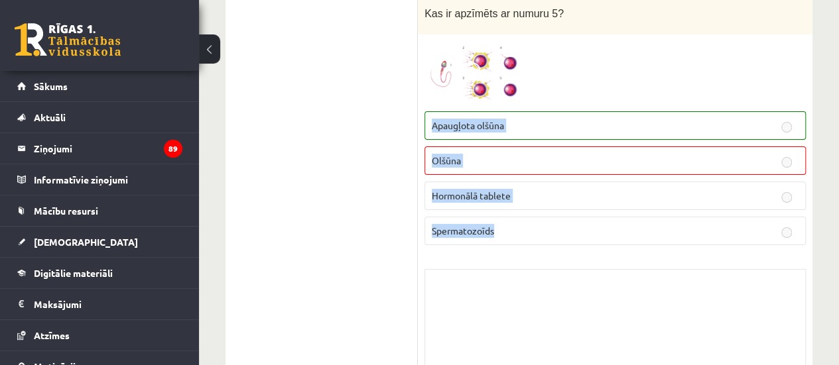
drag, startPoint x: 434, startPoint y: 99, endPoint x: 536, endPoint y: 194, distance: 139.8
click at [536, 194] on fieldset "Apaugļota olšūna Olšūna Hormonālā tablete Spermatozoīds" at bounding box center [614, 177] width 381 height 145
copy fieldset "Apaugļota olšūna Olšūna Hormonālā tablete Spermatozoīds"
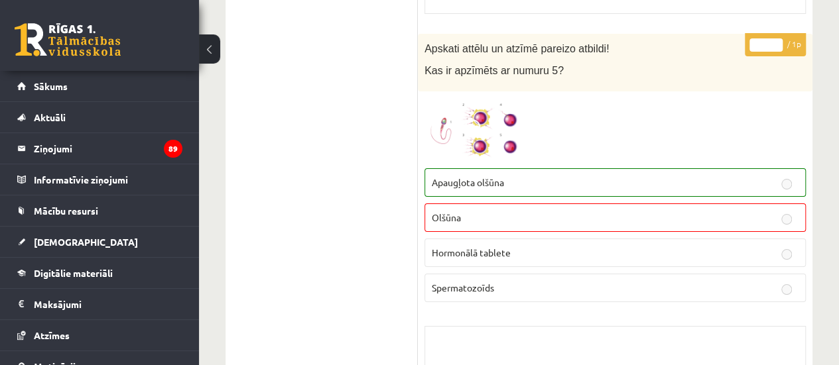
scroll to position [5013, 0]
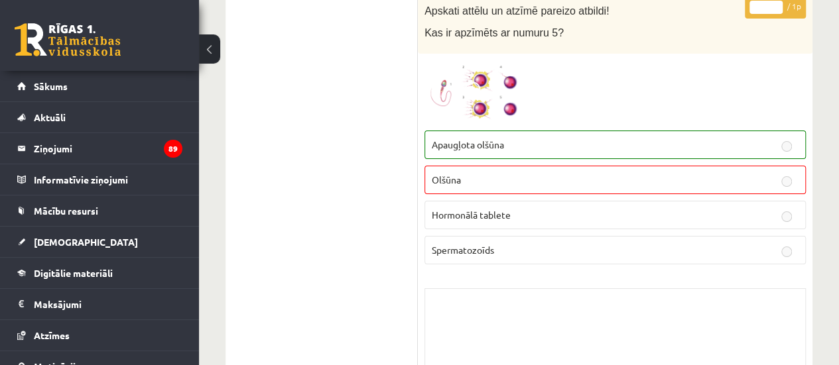
click at [492, 68] on img at bounding box center [473, 91] width 99 height 63
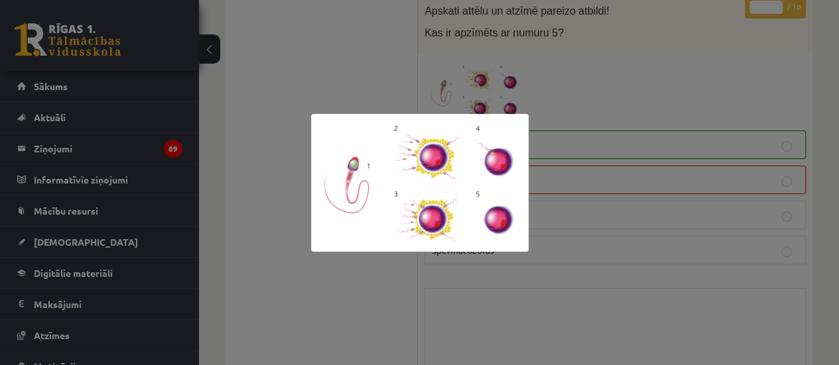
click at [335, 255] on div at bounding box center [419, 182] width 839 height 365
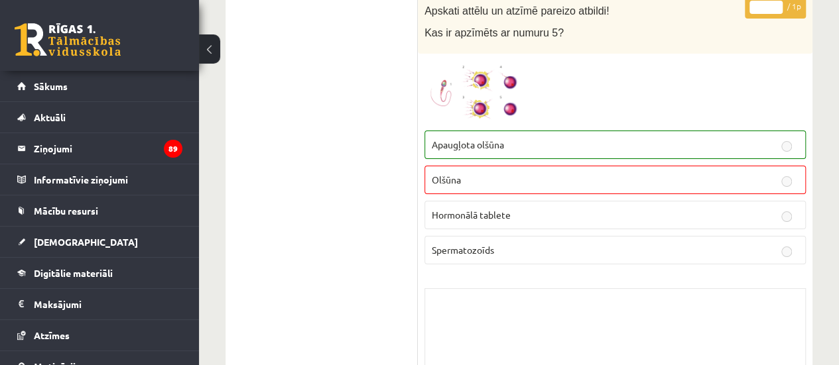
click at [472, 93] on img at bounding box center [473, 91] width 99 height 63
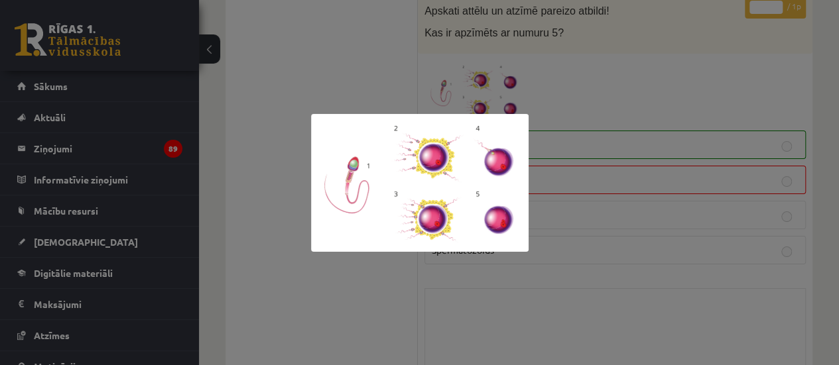
click at [370, 80] on div at bounding box center [419, 182] width 839 height 365
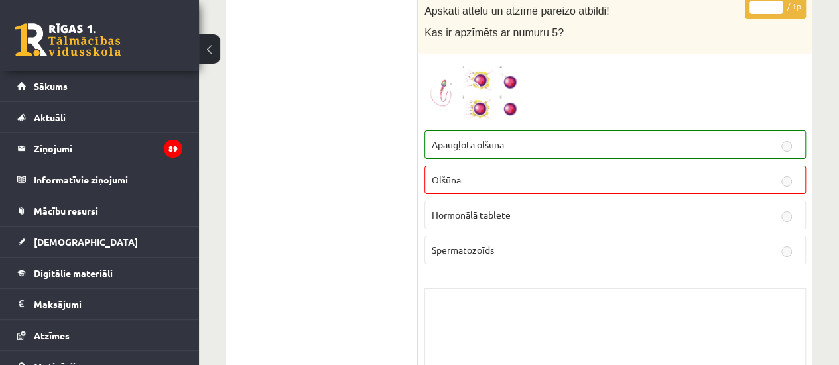
click at [467, 60] on img at bounding box center [473, 91] width 99 height 63
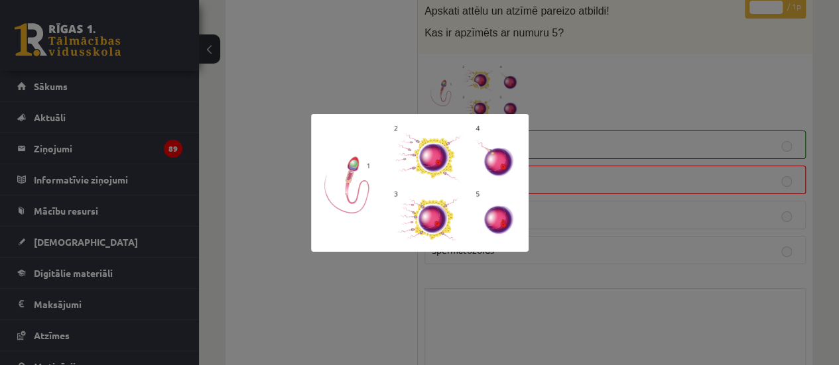
click at [335, 119] on img at bounding box center [419, 183] width 217 height 138
